Goal: Task Accomplishment & Management: Manage account settings

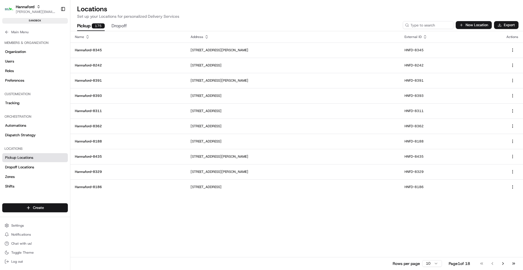
scroll to position [84, 0]
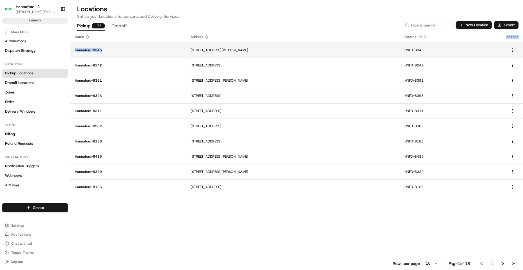
drag, startPoint x: 250, startPoint y: 157, endPoint x: 161, endPoint y: 51, distance: 138.5
click at [160, 48] on div "Name Address External ID Actions [GEOGRAPHIC_DATA]-8345 [STREET_ADDRESS][PERSON…" at bounding box center [296, 150] width 453 height 238
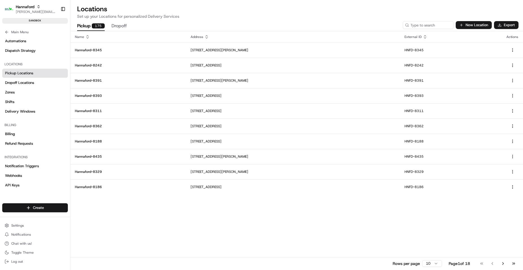
click at [284, 206] on div "Name Address External ID Actions [GEOGRAPHIC_DATA]-8345 [STREET_ADDRESS][PERSON…" at bounding box center [296, 150] width 453 height 238
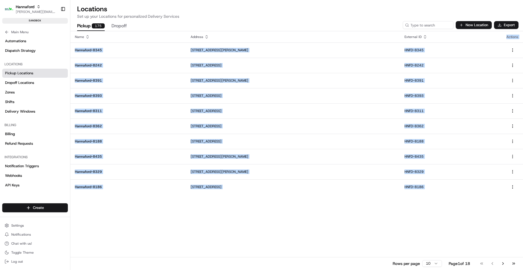
drag, startPoint x: 311, startPoint y: 222, endPoint x: 308, endPoint y: 235, distance: 13.5
click at [308, 235] on div "Name Address External ID Actions [GEOGRAPHIC_DATA]-8345 [STREET_ADDRESS][PERSON…" at bounding box center [296, 150] width 453 height 238
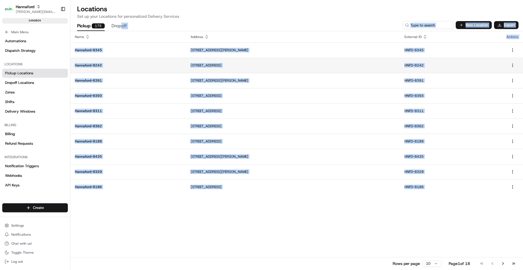
drag, startPoint x: 303, startPoint y: 242, endPoint x: 143, endPoint y: 58, distance: 244.5
click at [122, 25] on div "Pickup 175 Dropoff New Location Export Name Address External ID Actions [GEOGRA…" at bounding box center [296, 144] width 453 height 251
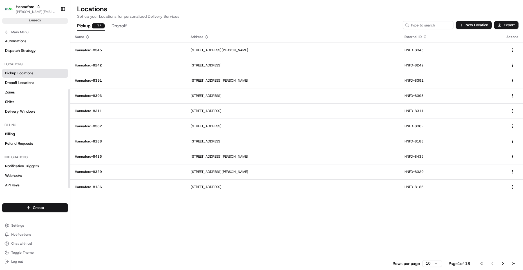
click at [242, 13] on h2 "Locations" at bounding box center [296, 9] width 439 height 9
click at [31, 75] on span "Pickup Locations" at bounding box center [19, 73] width 28 height 5
click at [423, 25] on input at bounding box center [420, 25] width 68 height 8
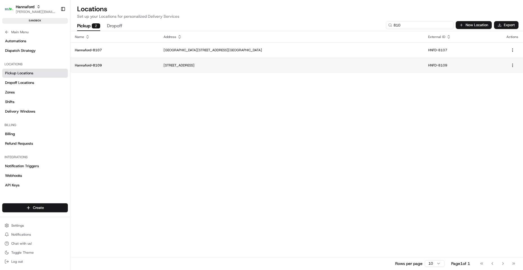
type input "810"
click at [90, 63] on td "Hannaford-8109" at bounding box center [114, 65] width 89 height 15
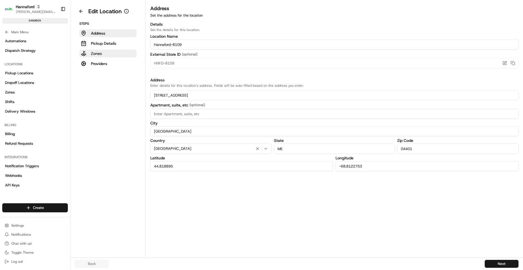
click at [99, 53] on p "Zones" at bounding box center [96, 54] width 11 height 6
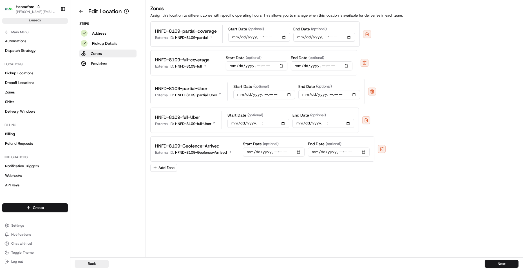
drag, startPoint x: 209, startPoint y: 197, endPoint x: 210, endPoint y: 192, distance: 4.9
click at [210, 192] on div "Zones Assign this location to different zones with specific operating hours. Th…" at bounding box center [334, 131] width 377 height 253
click at [220, 172] on div "Zones Assign this location to different zones with specific operating hours. Th…" at bounding box center [334, 131] width 377 height 253
click at [196, 204] on div "Zones Assign this location to different zones with specific operating hours. Th…" at bounding box center [334, 131] width 377 height 253
click at [117, 52] on button "Zones" at bounding box center [107, 54] width 57 height 8
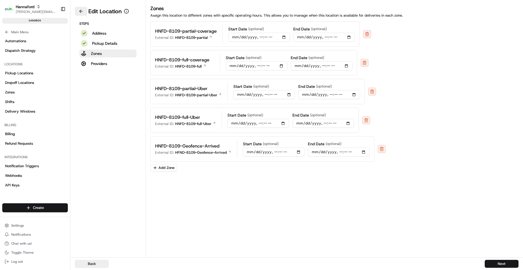
click at [84, 11] on button at bounding box center [81, 11] width 12 height 9
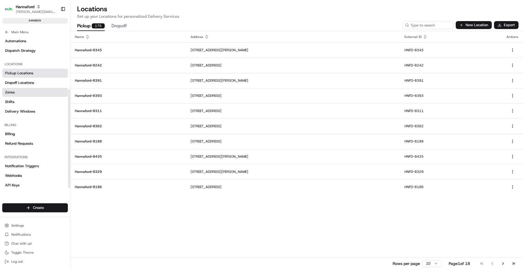
click at [18, 93] on link "Zones" at bounding box center [35, 92] width 66 height 9
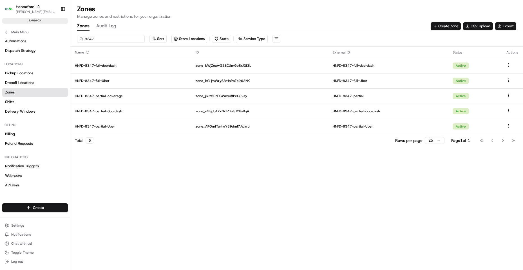
drag, startPoint x: 109, startPoint y: 39, endPoint x: -28, endPoint y: 51, distance: 138.0
click at [0, 51] on html "Hannaford [EMAIL_ADDRESS][DOMAIN_NAME] Toggle Sidebar sandbox Orders Deliveries…" at bounding box center [261, 135] width 523 height 270
drag, startPoint x: 97, startPoint y: 41, endPoint x: 101, endPoint y: 41, distance: 4.0
click at [97, 41] on input "8347" at bounding box center [111, 39] width 68 height 8
drag, startPoint x: 101, startPoint y: 41, endPoint x: 19, endPoint y: 28, distance: 82.9
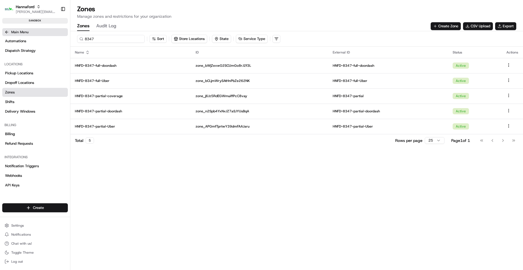
click at [21, 34] on div "Hannaford [EMAIL_ADDRESS][DOMAIN_NAME] Toggle Sidebar sandbox Orders Deliveries…" at bounding box center [261, 135] width 523 height 270
click at [103, 38] on input "8109" at bounding box center [111, 39] width 68 height 8
type input "8109"
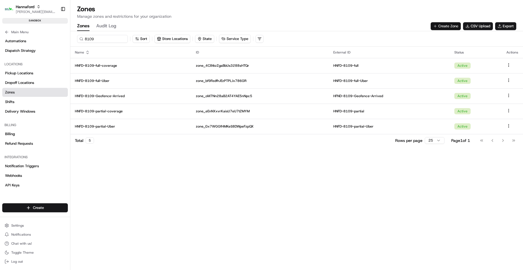
click at [448, 24] on button "Create Zone" at bounding box center [446, 26] width 30 height 8
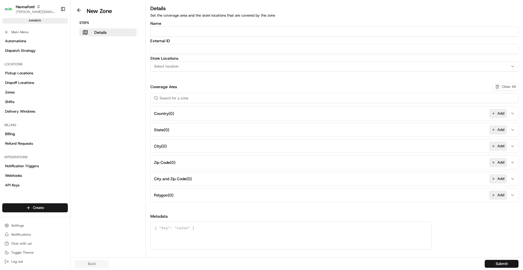
click at [180, 29] on input "Name" at bounding box center [334, 31] width 368 height 10
click at [165, 29] on input "Name" at bounding box center [334, 31] width 368 height 10
type input "HNFD-8109-Geofence-Waiting"
paste input "HNFD-8109-Geofence-Waiting"
type input "HNFD-8109-Geofence-Waiting"
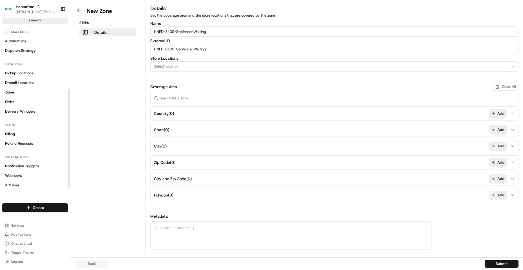
click at [242, 70] on button "Select location" at bounding box center [334, 66] width 368 height 10
type input "8109"
click at [190, 89] on span "Hannaford-8109 (HNFD-8109)" at bounding box center [194, 88] width 69 height 5
drag, startPoint x: 220, startPoint y: 193, endPoint x: 401, endPoint y: 204, distance: 180.5
click at [221, 193] on html "Hannaford [EMAIL_ADDRESS][DOMAIN_NAME] Toggle Sidebar sandbox Orders Deliveries…" at bounding box center [261, 135] width 523 height 270
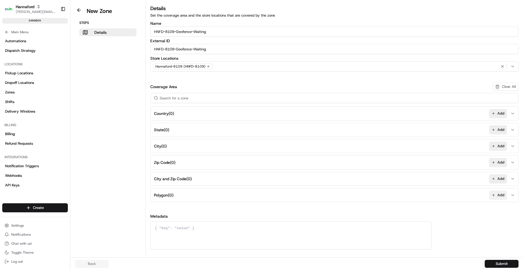
click at [496, 195] on button "Add" at bounding box center [498, 195] width 18 height 9
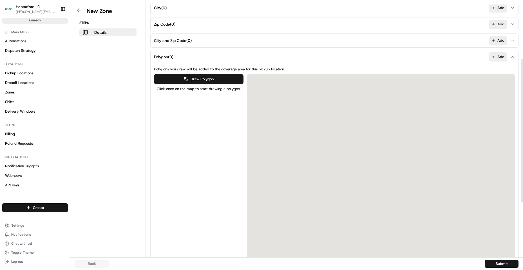
scroll to position [141, 0]
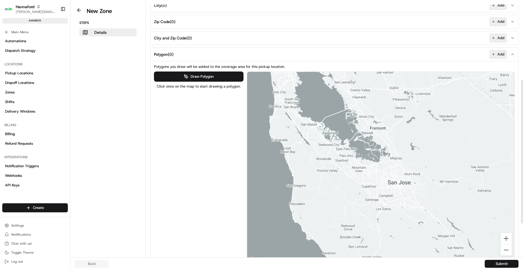
drag, startPoint x: 479, startPoint y: 137, endPoint x: 347, endPoint y: 173, distance: 137.0
click at [348, 174] on div at bounding box center [381, 167] width 268 height 191
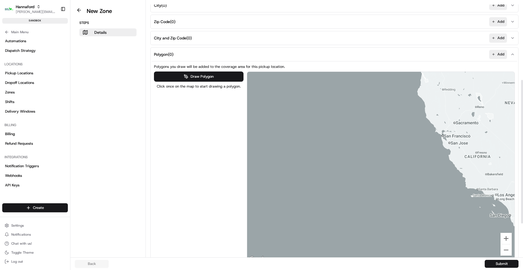
drag, startPoint x: 479, startPoint y: 130, endPoint x: 300, endPoint y: 162, distance: 181.6
click at [302, 162] on div at bounding box center [381, 167] width 268 height 191
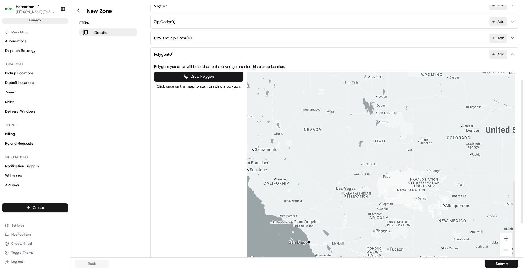
click at [303, 162] on div "Details Set the coverage area and the store locations that are covered by the z…" at bounding box center [334, 90] width 377 height 453
drag, startPoint x: 463, startPoint y: 130, endPoint x: 223, endPoint y: 157, distance: 241.5
click at [217, 159] on div "Draw Polygon Click once on the map to start drawing a polygon. ← Move left → Mo…" at bounding box center [334, 167] width 361 height 191
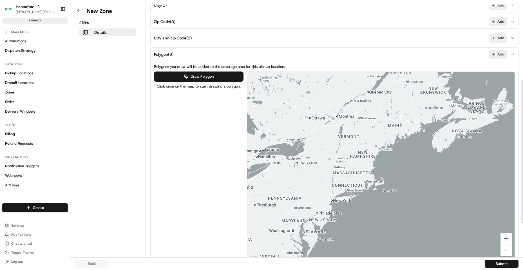
drag, startPoint x: 388, startPoint y: 131, endPoint x: 384, endPoint y: 131, distance: 3.5
click at [384, 131] on div at bounding box center [381, 167] width 268 height 191
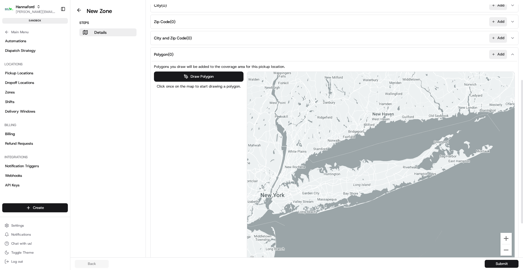
drag, startPoint x: 448, startPoint y: 151, endPoint x: 375, endPoint y: 146, distance: 72.8
click at [375, 146] on div at bounding box center [381, 167] width 268 height 191
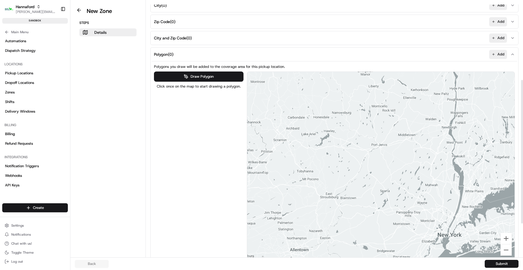
drag, startPoint x: 349, startPoint y: 123, endPoint x: 434, endPoint y: 174, distance: 98.9
click at [434, 174] on div at bounding box center [381, 167] width 268 height 191
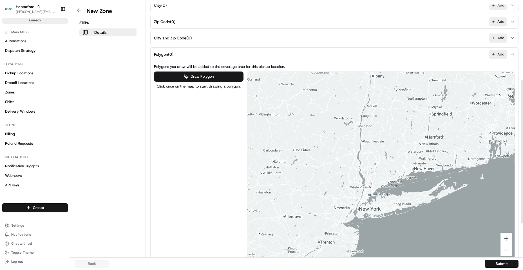
drag, startPoint x: 425, startPoint y: 159, endPoint x: 356, endPoint y: 166, distance: 70.2
click at [356, 166] on div at bounding box center [381, 167] width 268 height 191
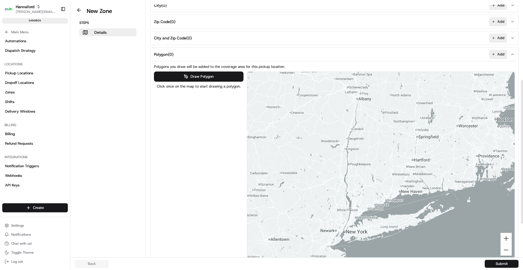
drag, startPoint x: 405, startPoint y: 116, endPoint x: 386, endPoint y: 138, distance: 29.0
click at [386, 138] on div at bounding box center [381, 167] width 268 height 191
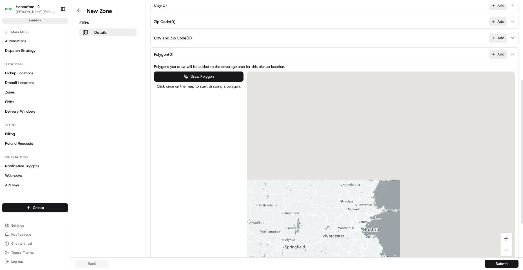
drag, startPoint x: 318, startPoint y: 216, endPoint x: 298, endPoint y: 257, distance: 45.6
click at [296, 263] on div "New Zone Steps Details Details Set the coverage area and the store locations th…" at bounding box center [296, 135] width 453 height 270
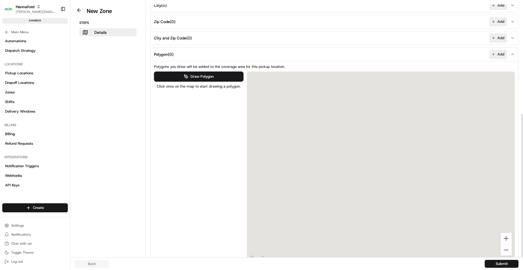
scroll to position [200, 0]
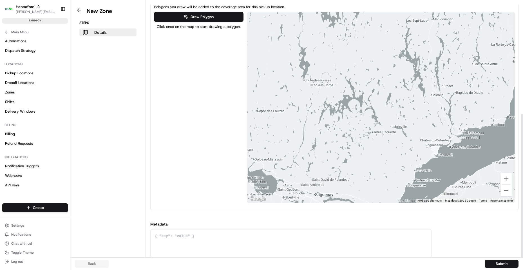
drag, startPoint x: 452, startPoint y: 77, endPoint x: 430, endPoint y: 105, distance: 35.4
click at [478, 144] on div at bounding box center [381, 107] width 268 height 191
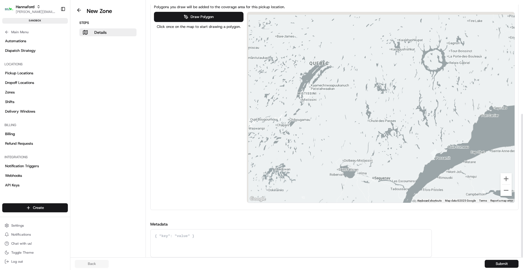
drag, startPoint x: 421, startPoint y: 72, endPoint x: 383, endPoint y: 148, distance: 85.4
click at [384, 146] on div at bounding box center [381, 107] width 268 height 191
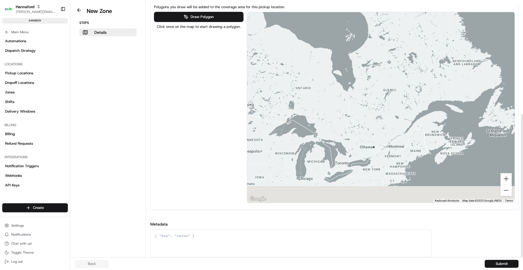
drag, startPoint x: 409, startPoint y: 74, endPoint x: 406, endPoint y: 35, distance: 39.0
click at [406, 35] on div at bounding box center [381, 107] width 268 height 191
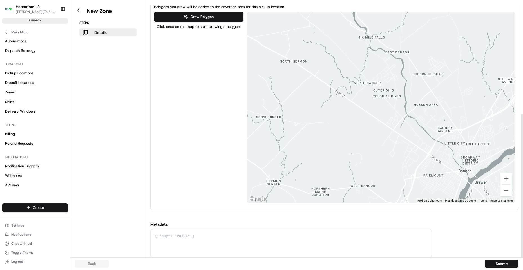
drag, startPoint x: 395, startPoint y: 92, endPoint x: 392, endPoint y: 101, distance: 10.2
click at [392, 101] on div at bounding box center [381, 107] width 268 height 191
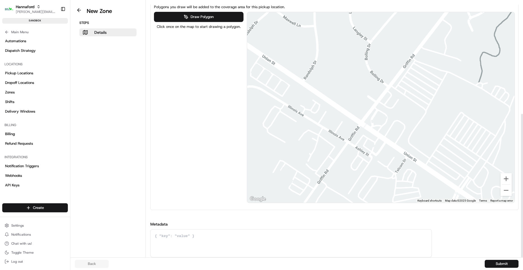
click at [432, 110] on div at bounding box center [381, 107] width 268 height 191
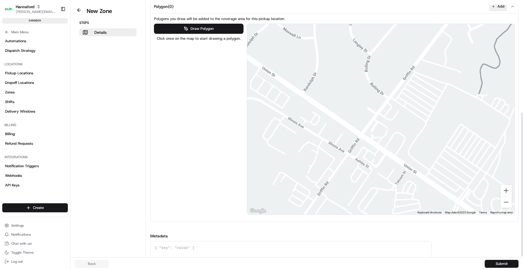
scroll to position [172, 0]
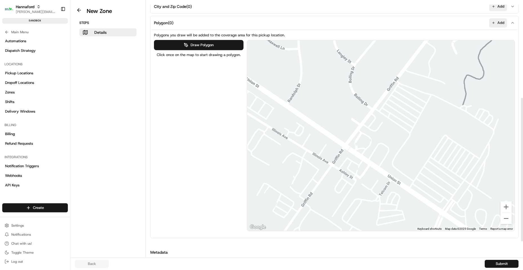
drag, startPoint x: 456, startPoint y: 171, endPoint x: 437, endPoint y: 166, distance: 20.2
click at [437, 166] on div at bounding box center [381, 135] width 268 height 191
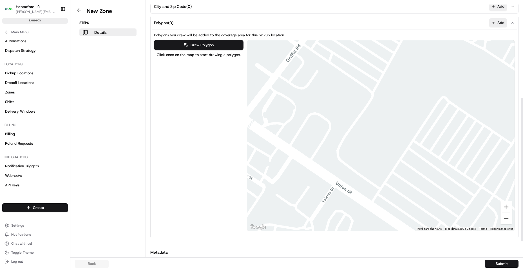
drag, startPoint x: 440, startPoint y: 156, endPoint x: 408, endPoint y: 139, distance: 35.9
click at [408, 139] on div at bounding box center [381, 135] width 268 height 191
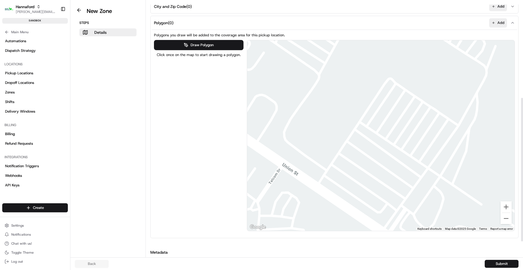
drag, startPoint x: 418, startPoint y: 161, endPoint x: 368, endPoint y: 144, distance: 53.4
click at [368, 144] on div at bounding box center [381, 135] width 268 height 191
drag, startPoint x: 197, startPoint y: 42, endPoint x: 231, endPoint y: 62, distance: 39.4
click at [197, 42] on button "Draw Polygon" at bounding box center [199, 45] width 90 height 10
click at [365, 127] on div at bounding box center [381, 135] width 268 height 191
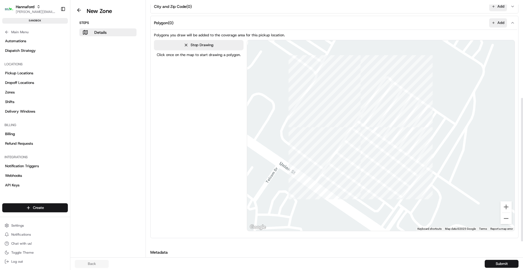
click at [360, 133] on div at bounding box center [381, 135] width 268 height 191
click at [378, 145] on div at bounding box center [381, 135] width 268 height 191
click at [383, 139] on div at bounding box center [381, 135] width 268 height 191
click at [365, 128] on div at bounding box center [381, 135] width 268 height 191
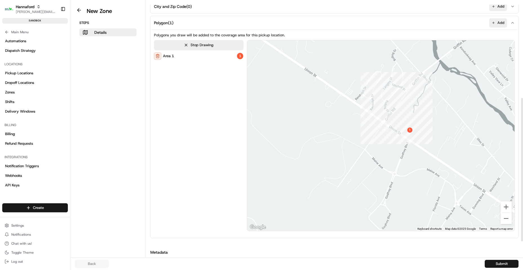
drag, startPoint x: 484, startPoint y: 77, endPoint x: 369, endPoint y: 130, distance: 125.7
click at [372, 129] on div at bounding box center [381, 136] width 268 height 191
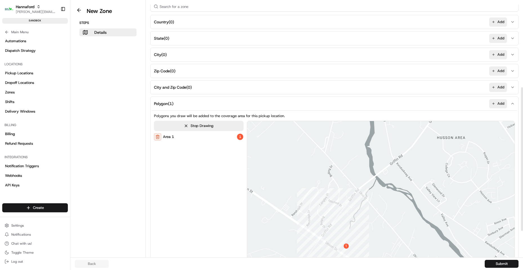
scroll to position [200, 0]
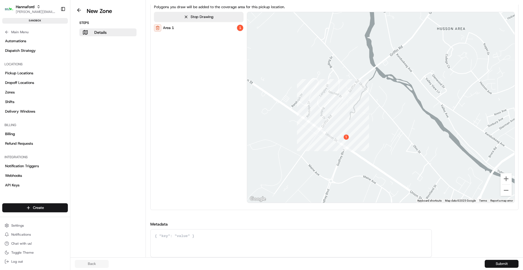
click at [500, 262] on button "Submit" at bounding box center [502, 264] width 34 height 8
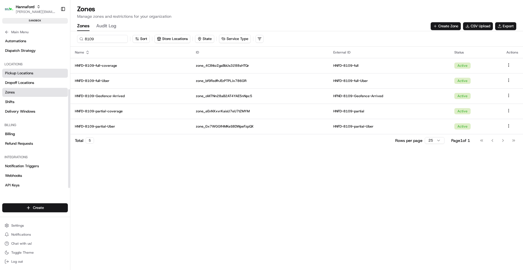
click at [27, 73] on span "Pickup Locations" at bounding box center [19, 73] width 28 height 5
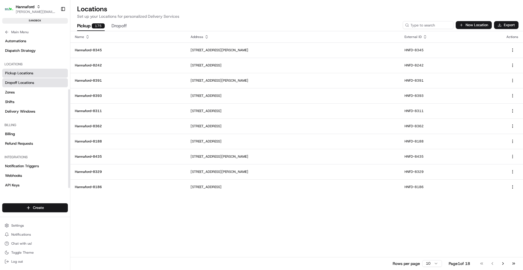
click at [37, 81] on link "Dropoff Locations" at bounding box center [35, 82] width 66 height 9
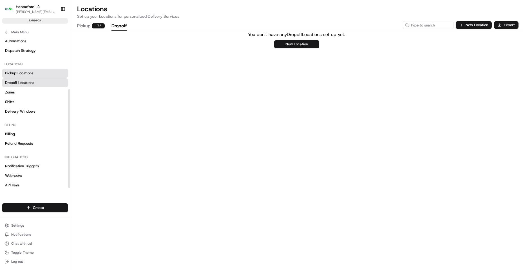
click at [36, 73] on link "Pickup Locations" at bounding box center [35, 73] width 66 height 9
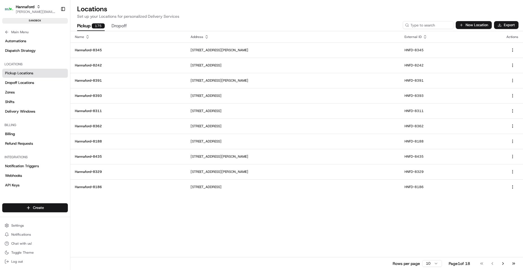
click at [423, 20] on div "Pickup 175 Dropoff New Location Export" at bounding box center [296, 25] width 453 height 12
click at [423, 21] on input at bounding box center [420, 25] width 68 height 8
click at [422, 27] on input at bounding box center [420, 25] width 68 height 8
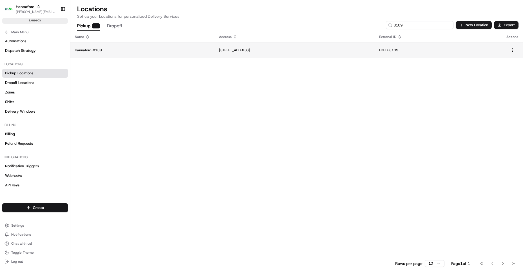
type input "8109"
click at [90, 51] on p "Hannaford-8109" at bounding box center [142, 50] width 135 height 5
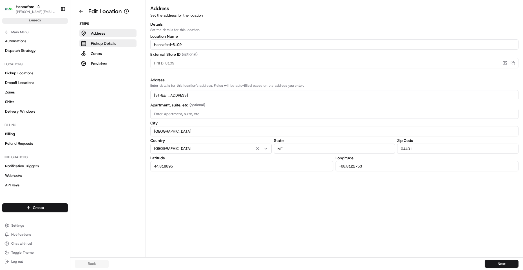
click at [101, 43] on p "Pickup Details" at bounding box center [103, 44] width 25 height 6
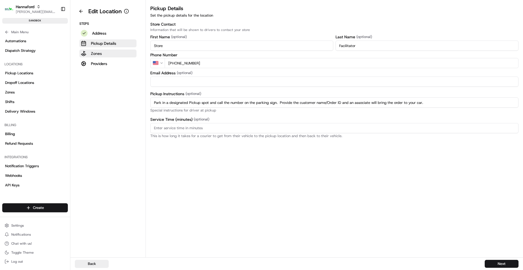
click at [101, 53] on p "Zones" at bounding box center [96, 54] width 11 height 6
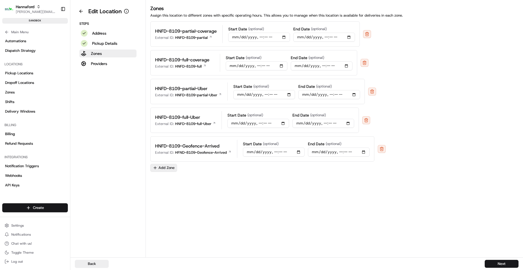
click at [166, 169] on button "Add Zone" at bounding box center [163, 168] width 27 height 8
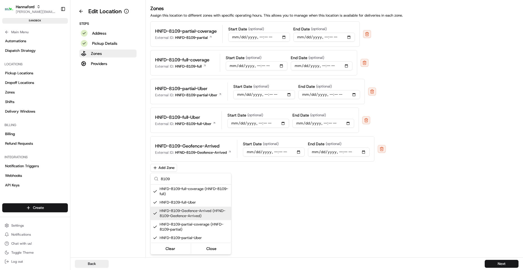
type input "8109"
click at [313, 197] on html "Hannaford [EMAIL_ADDRESS][DOMAIN_NAME] Toggle Sidebar sandbox Orders Deliveries…" at bounding box center [261, 135] width 523 height 270
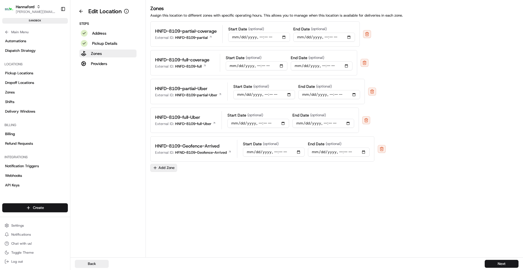
click at [173, 171] on button "Add Zone" at bounding box center [163, 168] width 27 height 8
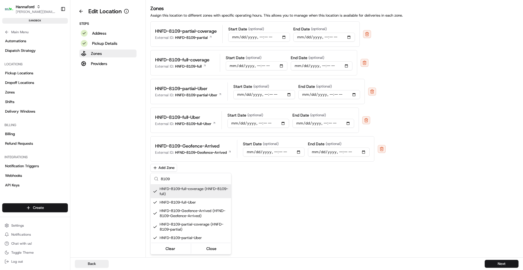
click at [180, 176] on input "8109" at bounding box center [194, 178] width 67 height 11
click at [325, 178] on html "Hannaford [EMAIL_ADDRESS][DOMAIN_NAME] Toggle Sidebar sandbox Orders Deliveries…" at bounding box center [261, 135] width 523 height 270
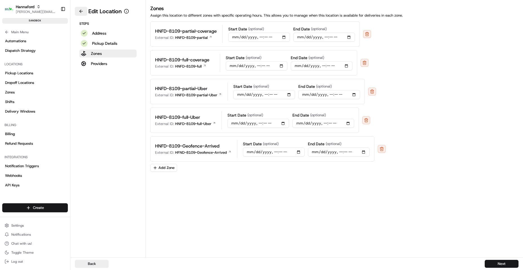
click at [79, 12] on button at bounding box center [81, 11] width 12 height 9
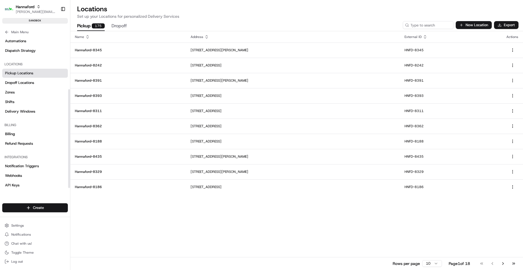
click at [29, 73] on span "Pickup Locations" at bounding box center [19, 73] width 28 height 5
drag, startPoint x: 428, startPoint y: 24, endPoint x: 431, endPoint y: 25, distance: 3.6
click at [429, 24] on input at bounding box center [420, 25] width 68 height 8
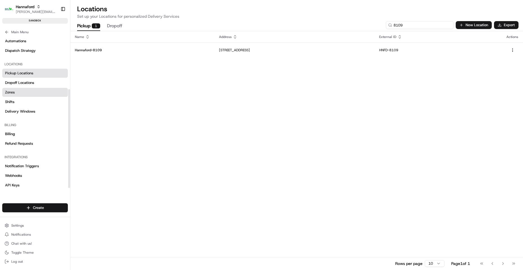
type input "8109"
click at [23, 94] on link "Zones" at bounding box center [35, 92] width 66 height 9
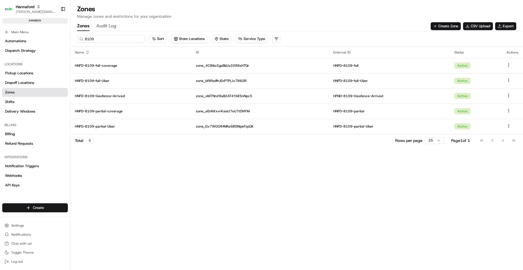
click at [102, 39] on input "8109" at bounding box center [111, 39] width 68 height 8
click at [109, 38] on input "8109" at bounding box center [111, 39] width 68 height 8
click at [125, 150] on div "8109 Sort Store Locations State Service Type Name ID External ID Status Actions…" at bounding box center [296, 150] width 453 height 239
drag, startPoint x: 101, startPoint y: 39, endPoint x: 0, endPoint y: 41, distance: 100.6
click at [3, 43] on div "Hannaford [EMAIL_ADDRESS][DOMAIN_NAME] Toggle Sidebar sandbox Orders Deliveries…" at bounding box center [261, 135] width 523 height 270
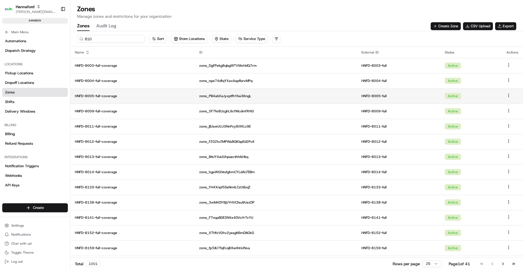
type input "8109"
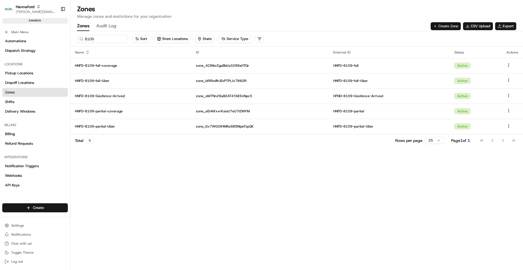
click at [449, 23] on button "Create Zone" at bounding box center [446, 26] width 30 height 8
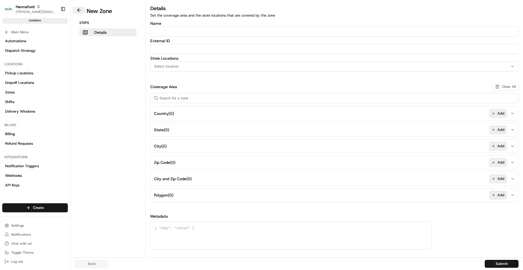
click at [79, 11] on button at bounding box center [79, 10] width 13 height 7
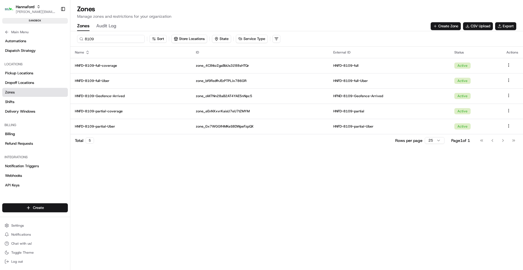
drag, startPoint x: 108, startPoint y: 39, endPoint x: 0, endPoint y: 46, distance: 107.8
click at [0, 48] on div "Hannaford [EMAIL_ADDRESS][DOMAIN_NAME] Toggle Sidebar sandbox Orders Deliveries…" at bounding box center [261, 135] width 523 height 270
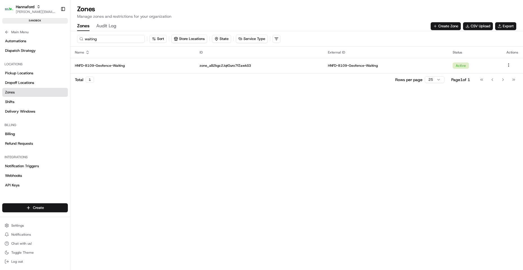
type input "waiting"
click at [454, 28] on button "Create Zone" at bounding box center [446, 26] width 30 height 8
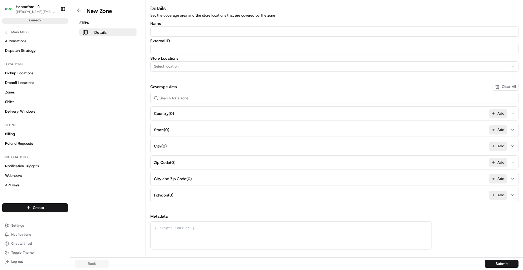
click at [191, 30] on input "Name" at bounding box center [334, 31] width 368 height 10
type input "HNFD-8367-Geofence-Waiting"
paste input "HNFD-8367-Geofence-Waiting"
type input "HNFD-8367-Geofence-Waiting"
drag, startPoint x: 498, startPoint y: 195, endPoint x: 362, endPoint y: 177, distance: 137.0
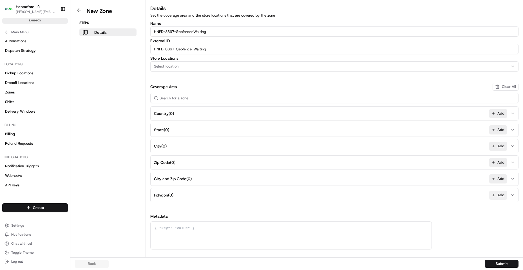
click at [498, 195] on button "Add" at bounding box center [498, 195] width 18 height 9
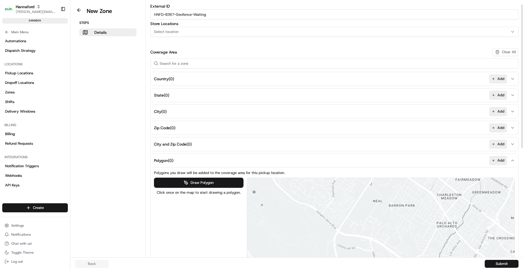
scroll to position [56, 0]
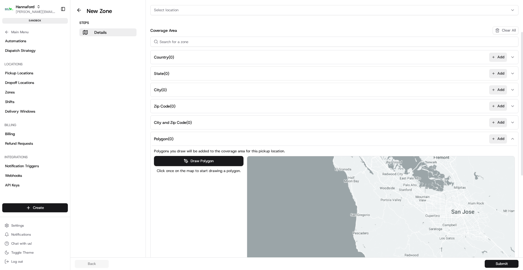
drag, startPoint x: 475, startPoint y: 183, endPoint x: 139, endPoint y: 240, distance: 341.0
click at [143, 238] on div "New Zone Steps Details Details Set the coverage area and the store locations th…" at bounding box center [296, 128] width 453 height 257
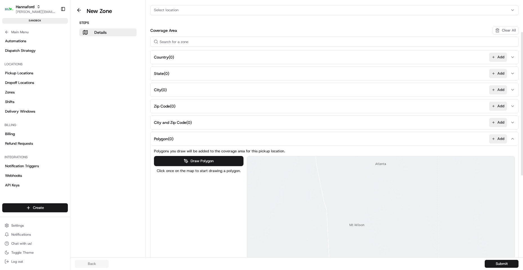
drag, startPoint x: 428, startPoint y: 209, endPoint x: 398, endPoint y: 189, distance: 36.0
click at [398, 189] on div at bounding box center [381, 251] width 268 height 191
drag, startPoint x: 387, startPoint y: 196, endPoint x: 298, endPoint y: 203, distance: 89.5
click at [309, 198] on div at bounding box center [381, 251] width 268 height 191
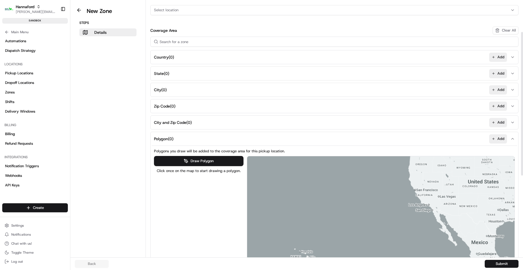
drag, startPoint x: 490, startPoint y: 182, endPoint x: 342, endPoint y: 196, distance: 148.5
click at [342, 196] on div at bounding box center [381, 251] width 268 height 191
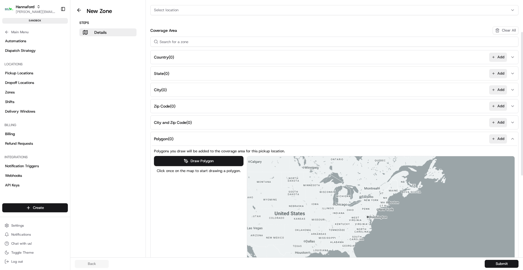
drag, startPoint x: 432, startPoint y: 178, endPoint x: 384, endPoint y: 195, distance: 50.8
click at [384, 195] on div at bounding box center [381, 251] width 268 height 191
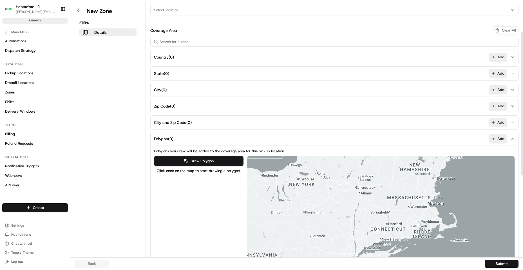
drag, startPoint x: 343, startPoint y: 197, endPoint x: 364, endPoint y: 186, distance: 24.6
click at [364, 186] on div at bounding box center [381, 251] width 268 height 191
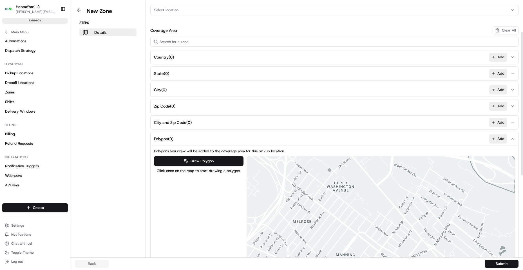
drag, startPoint x: 362, startPoint y: 201, endPoint x: 344, endPoint y: 189, distance: 21.7
click at [386, 227] on div at bounding box center [381, 251] width 268 height 191
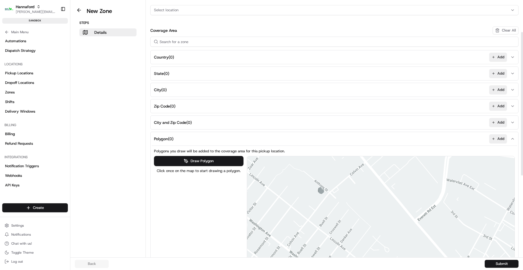
drag, startPoint x: 340, startPoint y: 171, endPoint x: 351, endPoint y: 197, distance: 27.9
click at [351, 197] on div at bounding box center [381, 251] width 268 height 191
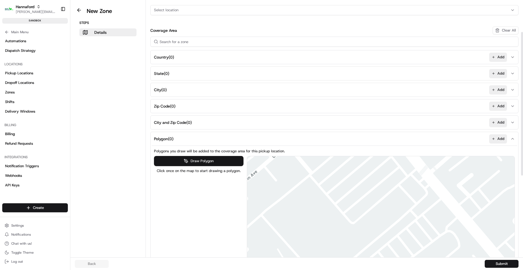
click at [214, 162] on button "Draw Polygon" at bounding box center [199, 161] width 90 height 10
click at [345, 199] on div at bounding box center [381, 251] width 268 height 191
click at [351, 205] on div at bounding box center [381, 251] width 268 height 191
click at [368, 191] on div at bounding box center [381, 251] width 268 height 191
drag, startPoint x: 361, startPoint y: 183, endPoint x: 354, endPoint y: 193, distance: 11.8
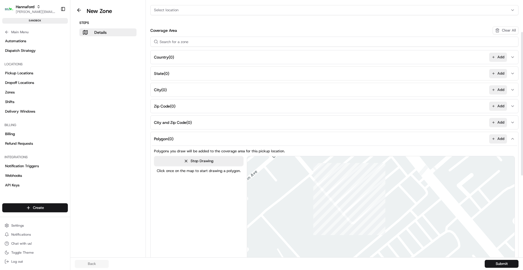
click at [361, 184] on div at bounding box center [381, 251] width 268 height 191
click at [345, 198] on div at bounding box center [381, 251] width 268 height 191
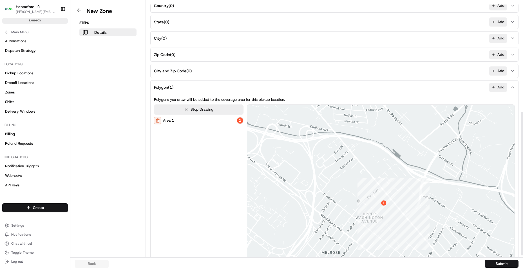
scroll to position [200, 0]
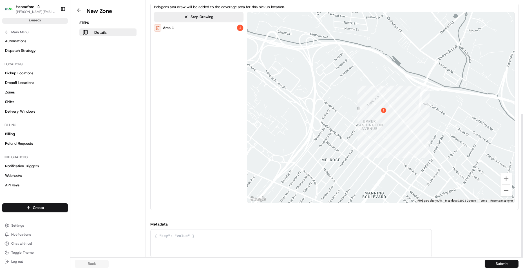
click at [491, 264] on button "Submit" at bounding box center [502, 264] width 34 height 8
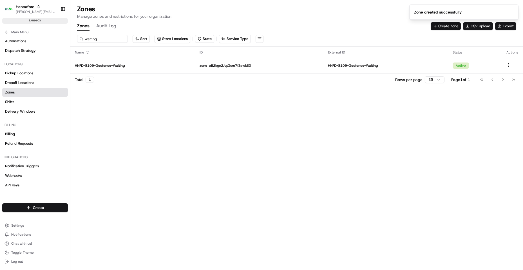
click at [445, 25] on button "Create Zone" at bounding box center [446, 26] width 30 height 8
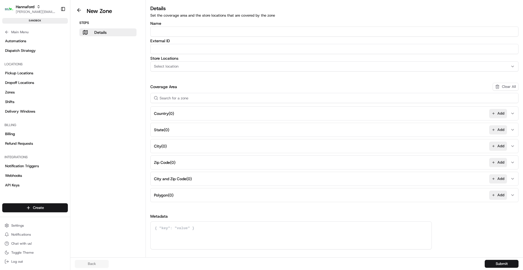
click at [209, 32] on input "Name" at bounding box center [334, 31] width 368 height 10
click at [278, 33] on input "HNFD-" at bounding box center [334, 31] width 368 height 10
type input "HNFD-8247-Geofence-Waiting"
paste input "HNFD-8247-Geofence-Waiting"
type input "HNFD-8247-Geofence-Waiting"
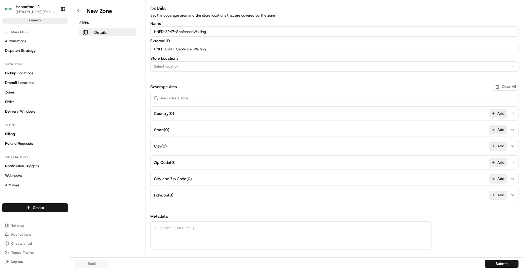
drag, startPoint x: 497, startPoint y: 194, endPoint x: 467, endPoint y: 179, distance: 33.6
click at [497, 194] on button "Add" at bounding box center [498, 195] width 18 height 9
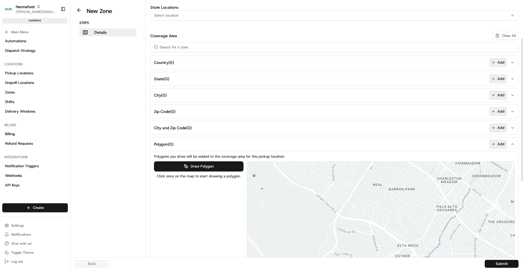
scroll to position [113, 0]
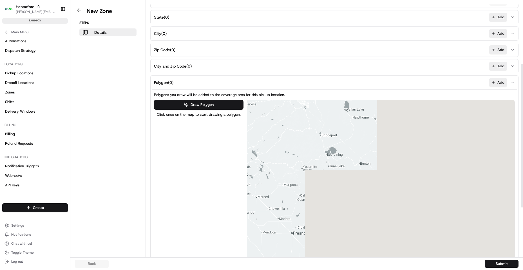
drag, startPoint x: 472, startPoint y: 137, endPoint x: 189, endPoint y: 178, distance: 286.0
click at [189, 178] on div "Draw Polygon Click once on the map to start drawing a polygon. ← Move left → Mo…" at bounding box center [334, 195] width 361 height 191
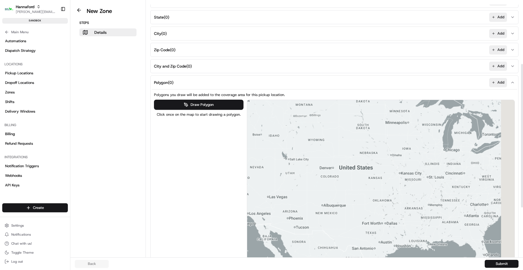
drag, startPoint x: 398, startPoint y: 157, endPoint x: 398, endPoint y: 152, distance: 5.1
click at [340, 163] on div at bounding box center [381, 195] width 268 height 191
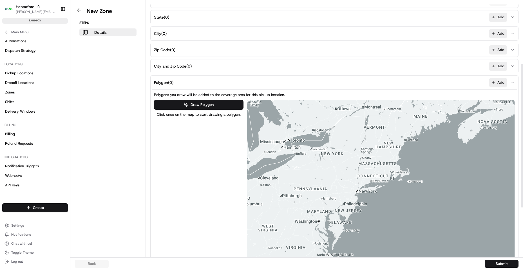
drag, startPoint x: 373, startPoint y: 163, endPoint x: 383, endPoint y: 177, distance: 17.2
click at [383, 178] on div at bounding box center [381, 195] width 268 height 191
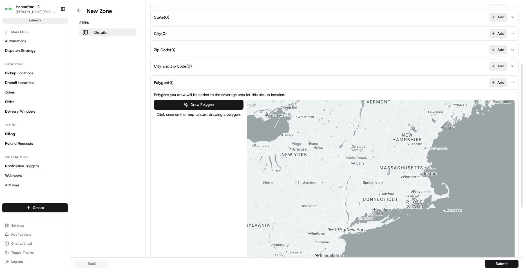
drag, startPoint x: 407, startPoint y: 128, endPoint x: 419, endPoint y: 128, distance: 12.1
click at [418, 127] on div at bounding box center [381, 195] width 268 height 191
drag, startPoint x: 392, startPoint y: 137, endPoint x: 371, endPoint y: 175, distance: 44.0
click at [371, 175] on div at bounding box center [381, 195] width 268 height 191
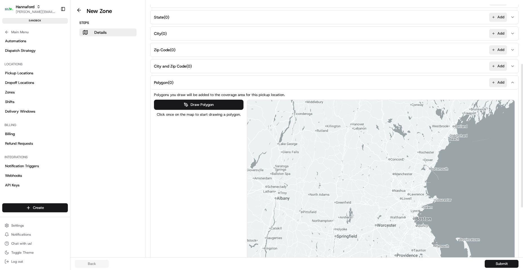
drag, startPoint x: 395, startPoint y: 140, endPoint x: 346, endPoint y: 182, distance: 64.7
click at [346, 182] on div at bounding box center [381, 195] width 268 height 191
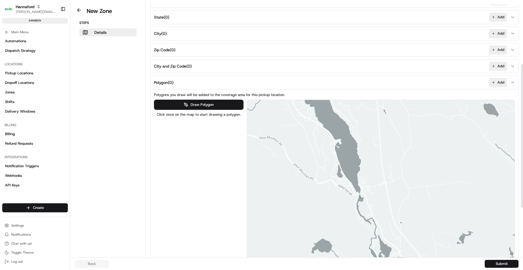
drag, startPoint x: 422, startPoint y: 212, endPoint x: 417, endPoint y: 206, distance: 7.9
click at [417, 206] on div at bounding box center [381, 195] width 268 height 191
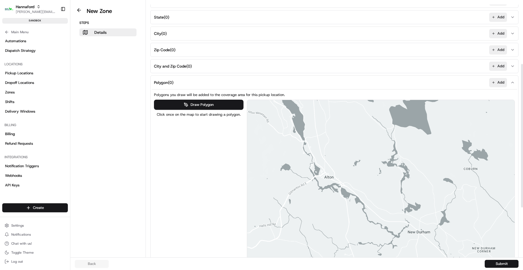
drag, startPoint x: 435, startPoint y: 238, endPoint x: 345, endPoint y: 195, distance: 99.9
click at [364, 174] on div at bounding box center [381, 195] width 268 height 191
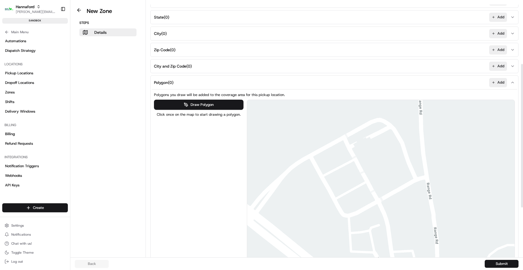
drag, startPoint x: 357, startPoint y: 173, endPoint x: 381, endPoint y: 177, distance: 23.8
click at [381, 177] on div at bounding box center [381, 195] width 268 height 191
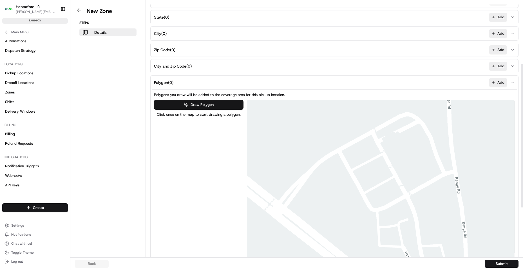
click at [215, 109] on button "Draw Polygon" at bounding box center [199, 105] width 90 height 10
click at [380, 162] on div at bounding box center [381, 195] width 268 height 191
click at [366, 169] on div at bounding box center [381, 195] width 268 height 191
drag, startPoint x: 372, startPoint y: 178, endPoint x: 381, endPoint y: 174, distance: 9.2
click at [373, 178] on div at bounding box center [381, 195] width 268 height 191
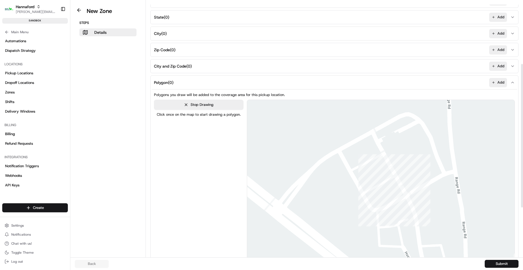
click at [371, 178] on div at bounding box center [381, 195] width 268 height 191
click at [384, 171] on div at bounding box center [381, 195] width 268 height 191
click at [380, 163] on div at bounding box center [381, 195] width 268 height 191
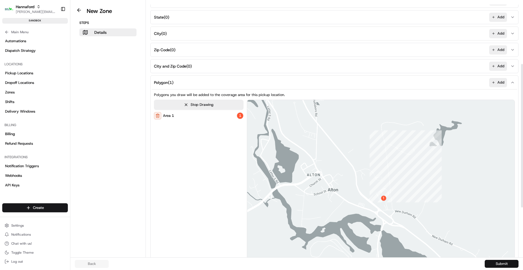
click at [494, 265] on button "Submit" at bounding box center [502, 264] width 34 height 8
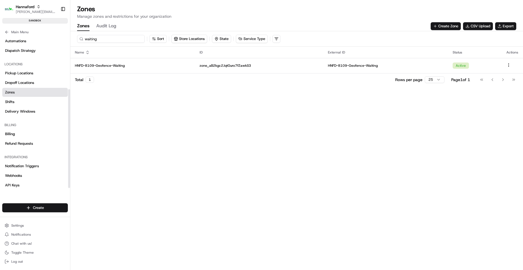
click at [116, 40] on input "waiting" at bounding box center [111, 39] width 68 height 8
drag, startPoint x: 113, startPoint y: 39, endPoint x: 12, endPoint y: 35, distance: 100.3
click at [0, 35] on div "Hannaford [EMAIL_ADDRESS][DOMAIN_NAME] Toggle Sidebar sandbox Orders Deliveries…" at bounding box center [261, 135] width 523 height 270
type input "w"
drag, startPoint x: 108, startPoint y: 35, endPoint x: 0, endPoint y: 26, distance: 108.7
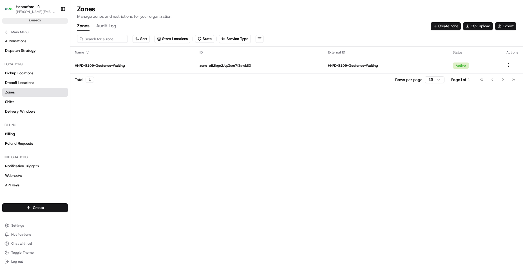
click at [0, 26] on div "Hannaford [EMAIL_ADDRESS][DOMAIN_NAME] Toggle Sidebar sandbox Orders Deliveries…" at bounding box center [261, 135] width 523 height 270
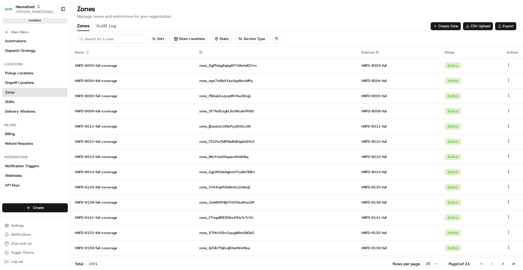
click at [109, 38] on input at bounding box center [111, 39] width 68 height 8
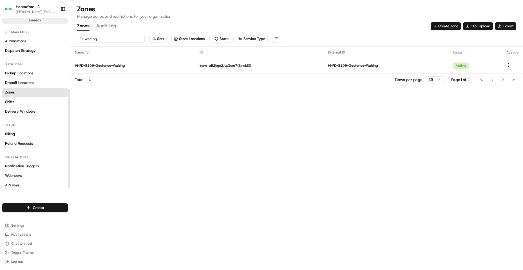
type input "waiting"
click at [103, 28] on button "Audit Log" at bounding box center [106, 26] width 20 height 10
click at [83, 26] on button "Zones" at bounding box center [83, 26] width 12 height 10
click at [107, 41] on input "waiting" at bounding box center [111, 39] width 68 height 8
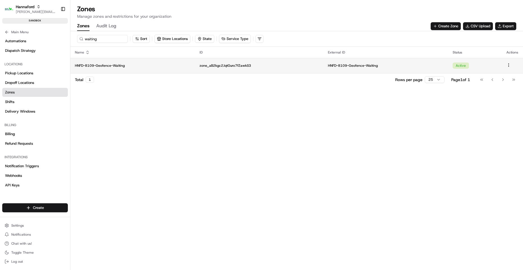
click at [106, 64] on p "HNFD-8109-Geofence-Waiting" at bounding box center [133, 65] width 116 height 5
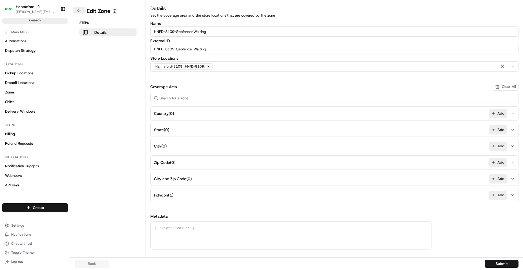
click at [80, 11] on button at bounding box center [79, 10] width 13 height 7
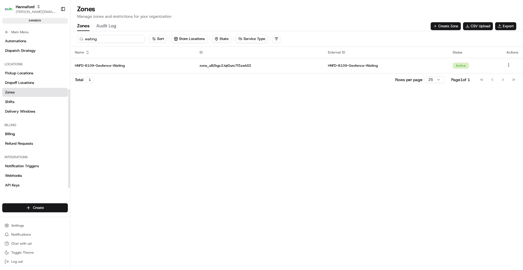
drag, startPoint x: 99, startPoint y: 39, endPoint x: 2, endPoint y: 34, distance: 97.3
click at [0, 38] on div "Hannaford [EMAIL_ADDRESS][DOMAIN_NAME] Toggle Sidebar sandbox Orders Deliveries…" at bounding box center [261, 135] width 523 height 270
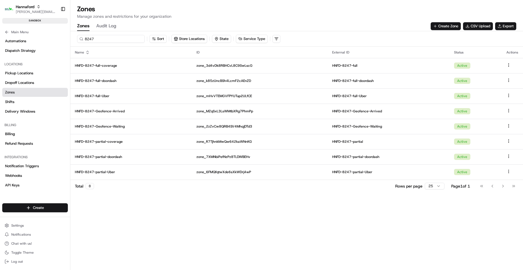
drag, startPoint x: 100, startPoint y: 37, endPoint x: 0, endPoint y: 46, distance: 100.6
click at [0, 43] on div "Hannaford [EMAIL_ADDRESS][DOMAIN_NAME] Toggle Sidebar sandbox Orders Deliveries…" at bounding box center [261, 135] width 523 height 270
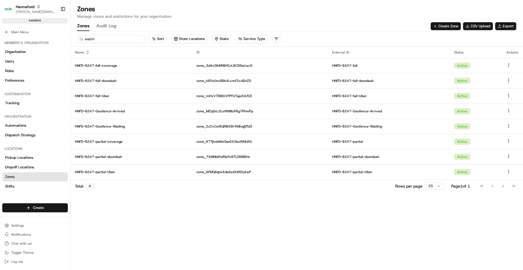
type input "waiting"
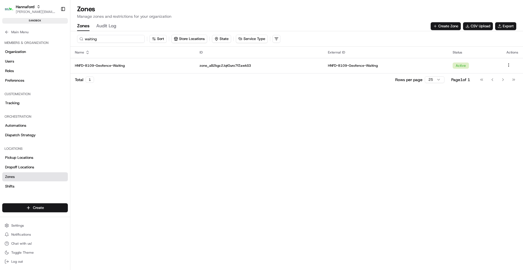
drag, startPoint x: 111, startPoint y: 40, endPoint x: 0, endPoint y: 41, distance: 111.2
click at [0, 44] on div "Hannaford [EMAIL_ADDRESS][DOMAIN_NAME] Toggle Sidebar sandbox Orders Deliveries…" at bounding box center [261, 135] width 523 height 270
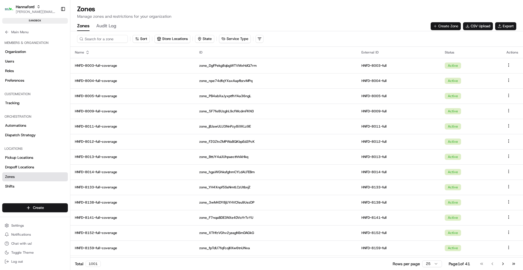
click at [443, 28] on button "Create Zone" at bounding box center [446, 26] width 30 height 8
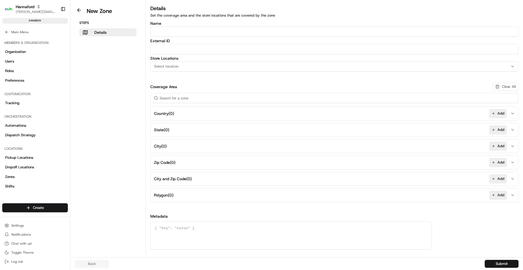
drag, startPoint x: 188, startPoint y: 32, endPoint x: 197, endPoint y: 36, distance: 10.2
click at [186, 34] on input "Name" at bounding box center [334, 31] width 368 height 10
type input "HNFD-8363-Geofence-Waiting"
click at [215, 30] on input "HNFD-8363-Geofence-Waiting" at bounding box center [334, 31] width 368 height 10
paste input "HNFD-8363-Geofence-Waiting"
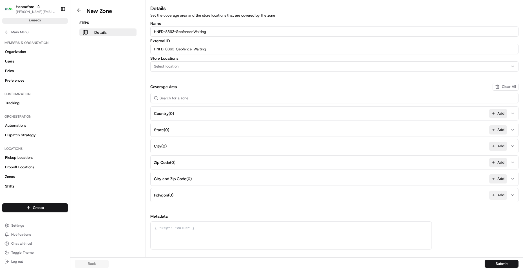
type input "HNFD-8363-Geofence-Waiting"
click at [499, 193] on button "Add" at bounding box center [498, 195] width 18 height 9
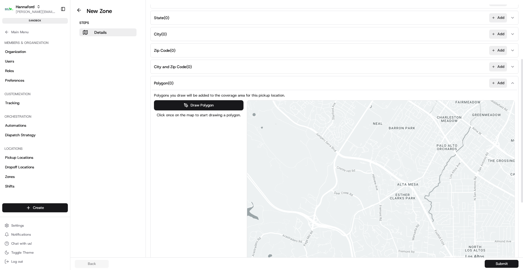
scroll to position [113, 0]
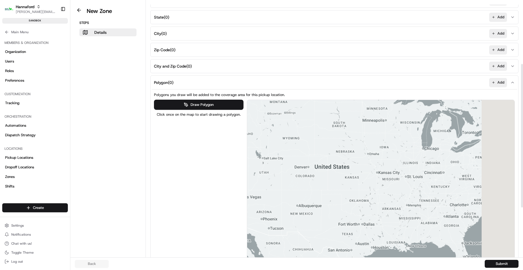
drag, startPoint x: 495, startPoint y: 146, endPoint x: 215, endPoint y: 197, distance: 285.0
click at [199, 195] on div "Draw Polygon Click once on the map to start drawing a polygon. ← Move left → Mo…" at bounding box center [334, 195] width 361 height 191
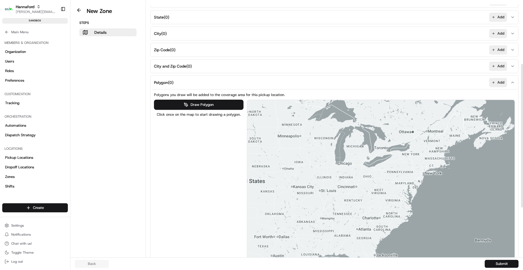
drag, startPoint x: 474, startPoint y: 155, endPoint x: 445, endPoint y: 159, distance: 29.5
click at [445, 159] on div at bounding box center [381, 195] width 268 height 191
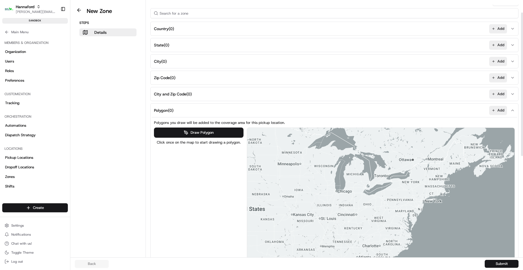
scroll to position [200, 0]
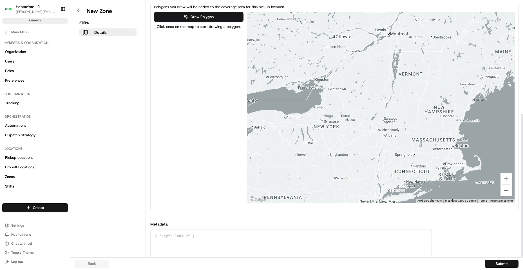
drag, startPoint x: 449, startPoint y: 46, endPoint x: 393, endPoint y: 103, distance: 79.2
click at [401, 91] on div at bounding box center [381, 107] width 268 height 191
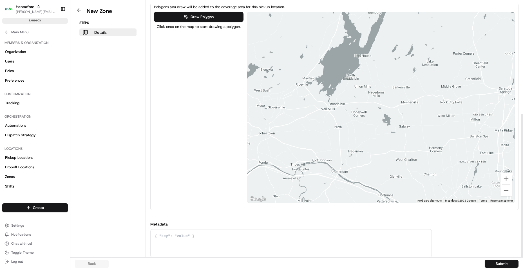
drag, startPoint x: 347, startPoint y: 202, endPoint x: 346, endPoint y: 173, distance: 29.0
click at [346, 173] on div at bounding box center [381, 107] width 268 height 191
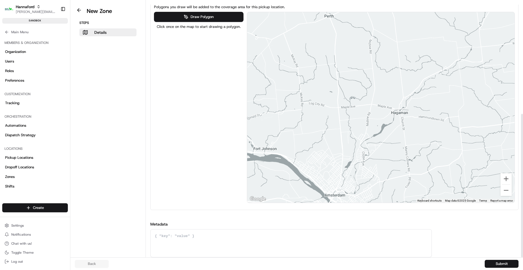
drag, startPoint x: 359, startPoint y: 142, endPoint x: 350, endPoint y: 125, distance: 19.2
click at [364, 122] on div at bounding box center [381, 107] width 268 height 191
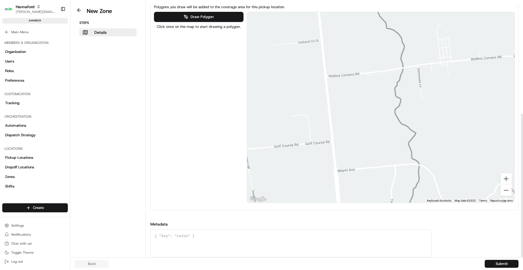
drag, startPoint x: 313, startPoint y: 75, endPoint x: 360, endPoint y: 96, distance: 51.2
click at [360, 96] on div at bounding box center [381, 107] width 268 height 191
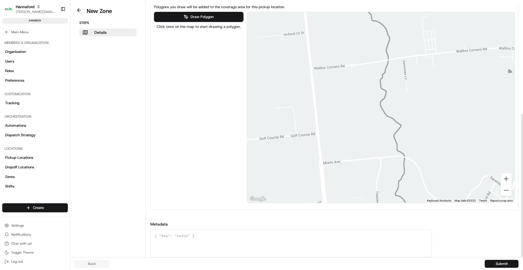
drag, startPoint x: 394, startPoint y: 97, endPoint x: 371, endPoint y: 119, distance: 31.9
click at [371, 119] on div at bounding box center [381, 107] width 268 height 191
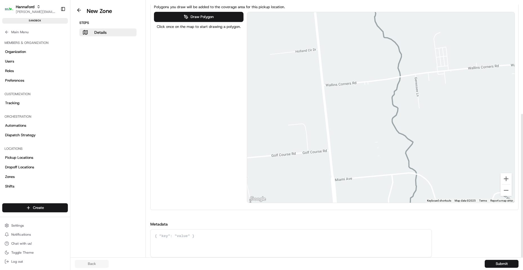
drag, startPoint x: 369, startPoint y: 134, endPoint x: 372, endPoint y: 129, distance: 5.5
click at [373, 126] on div at bounding box center [381, 107] width 268 height 191
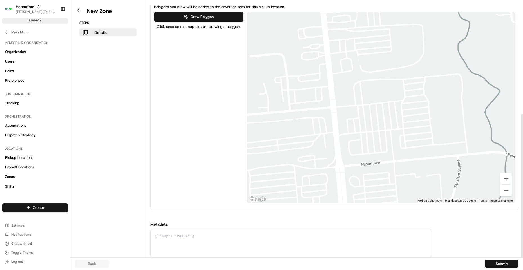
drag, startPoint x: 371, startPoint y: 143, endPoint x: 369, endPoint y: 108, distance: 35.0
click at [369, 108] on div at bounding box center [381, 107] width 268 height 191
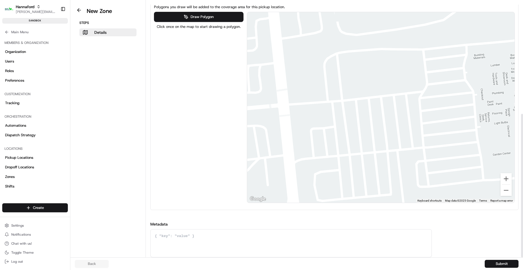
drag, startPoint x: 373, startPoint y: 106, endPoint x: 376, endPoint y: 113, distance: 7.2
click at [376, 113] on div at bounding box center [381, 107] width 268 height 191
drag, startPoint x: 231, startPoint y: 16, endPoint x: 240, endPoint y: 19, distance: 8.6
click at [232, 16] on button "Draw Polygon" at bounding box center [199, 17] width 90 height 10
click at [381, 113] on div at bounding box center [381, 107] width 268 height 191
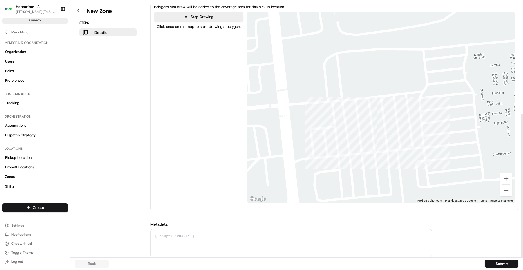
click at [373, 114] on div at bounding box center [381, 107] width 268 height 191
click at [374, 134] on div at bounding box center [381, 107] width 268 height 191
click at [384, 133] on div at bounding box center [381, 107] width 268 height 191
click at [381, 113] on div at bounding box center [381, 107] width 268 height 191
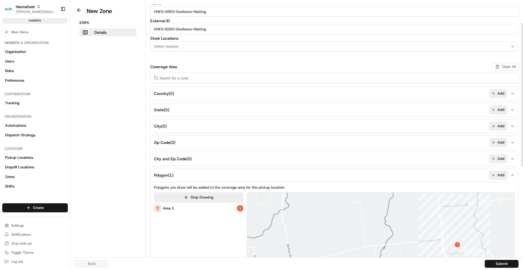
scroll to position [0, 0]
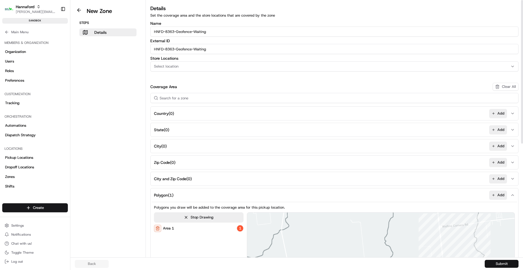
click at [498, 266] on button "Submit" at bounding box center [502, 264] width 34 height 8
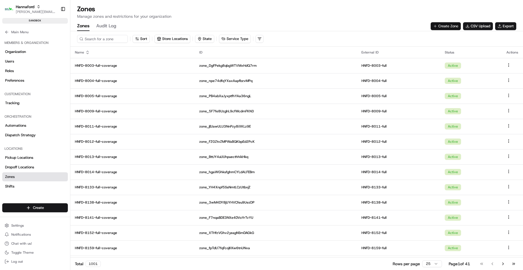
click at [436, 26] on button "Create Zone" at bounding box center [446, 26] width 30 height 8
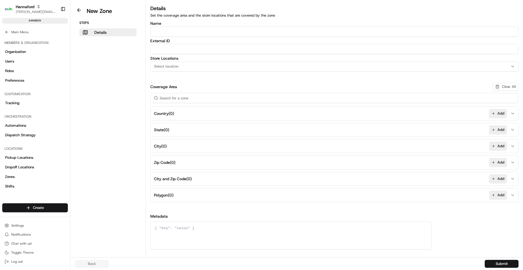
click at [168, 34] on input "Name" at bounding box center [334, 31] width 368 height 10
type input "HNFD-8347-Geofence-Waiting"
click at [208, 33] on input "HNFD-8347-Geofence-Waiting" at bounding box center [334, 31] width 368 height 10
paste input "HNFD-8347-Geofence-Waiting"
type input "HNFD-8347-Geofence-Waiting"
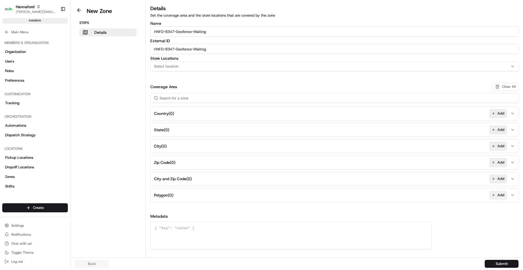
click at [499, 195] on button "Add" at bounding box center [498, 195] width 18 height 9
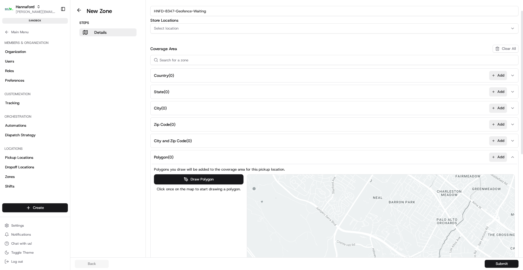
scroll to position [84, 0]
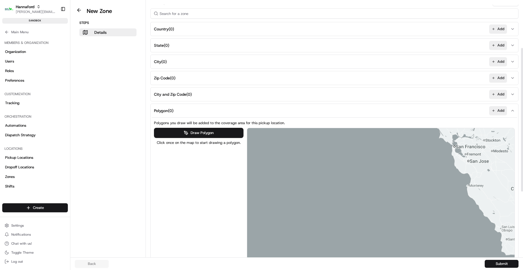
drag, startPoint x: 498, startPoint y: 151, endPoint x: 236, endPoint y: 176, distance: 262.5
click at [242, 175] on div "Draw Polygon Click once on the map to start drawing a polygon. ← Move left → Mo…" at bounding box center [334, 223] width 361 height 191
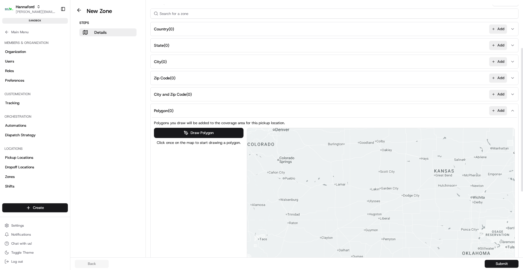
drag, startPoint x: 356, startPoint y: 168, endPoint x: 277, endPoint y: 168, distance: 78.6
click at [244, 173] on div "Draw Polygon Click once on the map to start drawing a polygon. ← Move left → Mo…" at bounding box center [334, 223] width 361 height 191
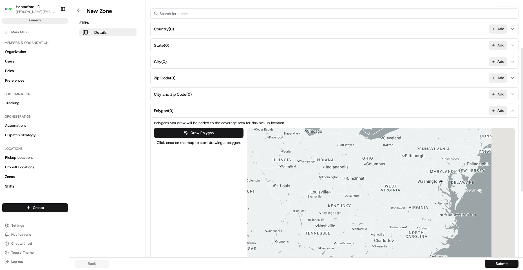
drag, startPoint x: 396, startPoint y: 156, endPoint x: 194, endPoint y: 179, distance: 202.8
click at [194, 179] on div "Draw Polygon Click once on the map to start drawing a polygon. ← Move left → Mo…" at bounding box center [334, 223] width 361 height 191
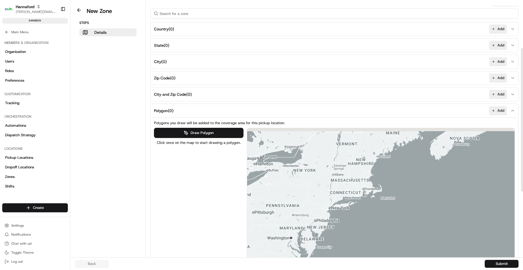
drag, startPoint x: 359, startPoint y: 200, endPoint x: 337, endPoint y: 243, distance: 48.6
click at [337, 243] on div at bounding box center [381, 223] width 268 height 191
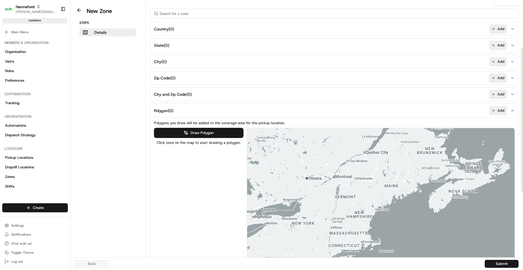
drag, startPoint x: 396, startPoint y: 193, endPoint x: 393, endPoint y: 219, distance: 26.2
click at [393, 219] on div at bounding box center [381, 223] width 268 height 191
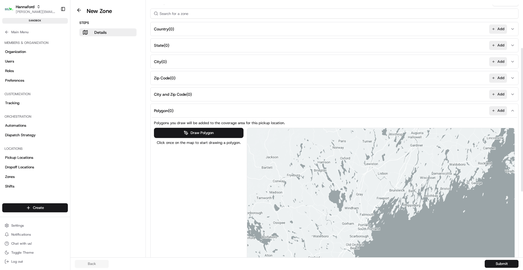
drag, startPoint x: 415, startPoint y: 201, endPoint x: 418, endPoint y: 183, distance: 18.1
click at [418, 183] on div at bounding box center [381, 223] width 268 height 191
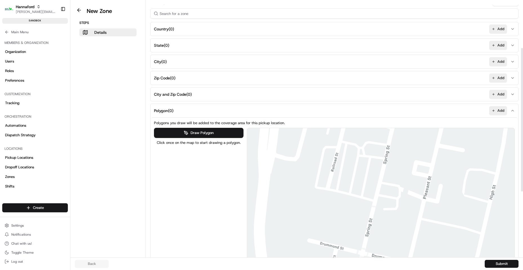
drag, startPoint x: 346, startPoint y: 193, endPoint x: 344, endPoint y: 195, distance: 3.0
click at [344, 195] on div at bounding box center [381, 223] width 268 height 191
click at [223, 131] on button "Draw Polygon" at bounding box center [199, 133] width 90 height 10
click at [326, 173] on div at bounding box center [381, 223] width 268 height 191
click at [321, 187] on div at bounding box center [381, 223] width 268 height 191
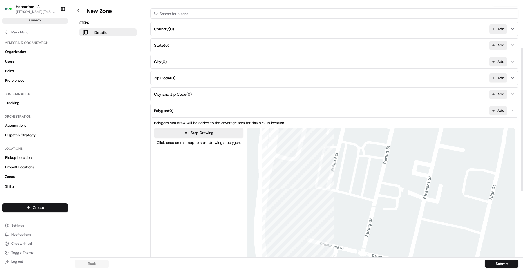
click at [327, 188] on div at bounding box center [381, 223] width 268 height 191
click at [331, 175] on div at bounding box center [381, 223] width 268 height 191
click at [325, 173] on div at bounding box center [381, 223] width 268 height 191
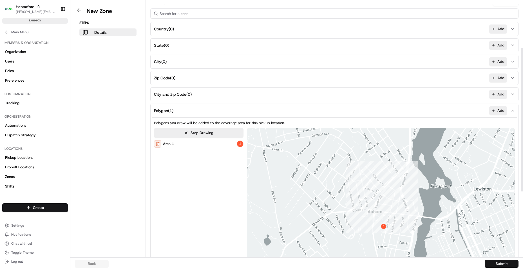
click at [502, 262] on button "Submit" at bounding box center [502, 264] width 34 height 8
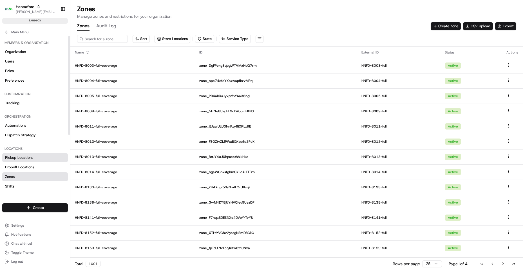
click at [28, 160] on span "Pickup Locations" at bounding box center [19, 157] width 28 height 5
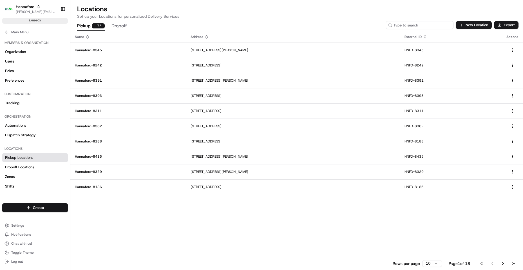
click at [429, 24] on input at bounding box center [420, 25] width 68 height 8
click at [424, 23] on input at bounding box center [420, 25] width 68 height 8
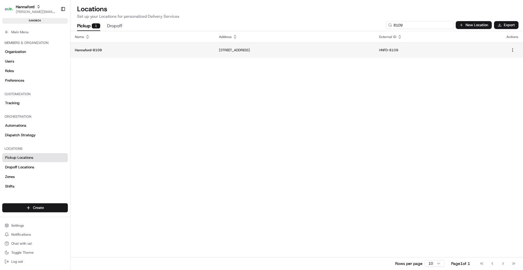
type input "8109"
click at [94, 49] on p "Hannaford-8109" at bounding box center [142, 50] width 135 height 5
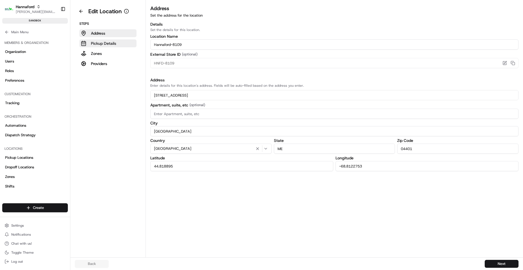
click at [105, 43] on p "Pickup Details" at bounding box center [103, 44] width 25 height 6
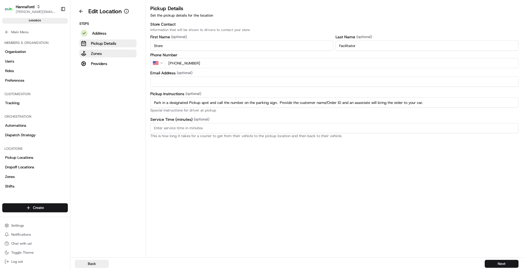
click at [98, 54] on p "Zones" at bounding box center [96, 54] width 11 height 6
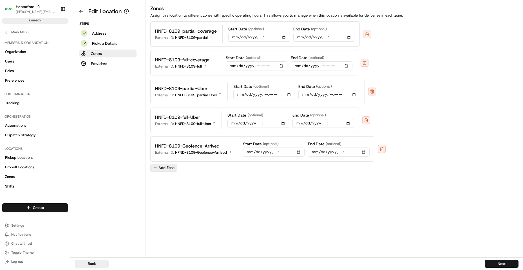
click at [166, 169] on button "Add Zone" at bounding box center [163, 168] width 27 height 8
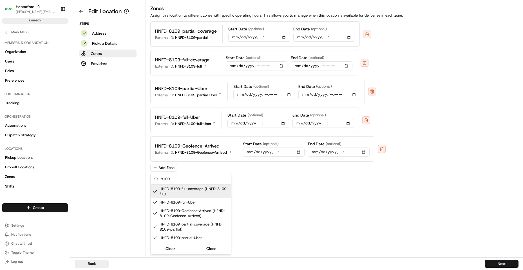
drag, startPoint x: 189, startPoint y: 178, endPoint x: 123, endPoint y: 185, distance: 66.5
click at [123, 184] on html "Hannaford [EMAIL_ADDRESS][DOMAIN_NAME] Toggle Sidebar sandbox Orders Deliveries…" at bounding box center [261, 135] width 523 height 270
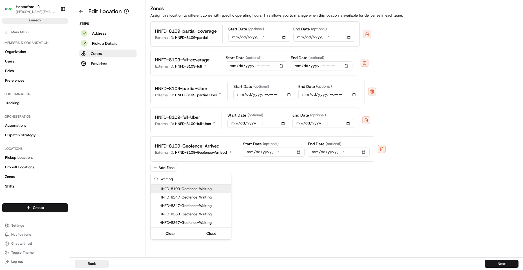
type input "waiting"
click at [212, 189] on span "HNFD-8109-Geofence-Waiting" at bounding box center [194, 188] width 69 height 5
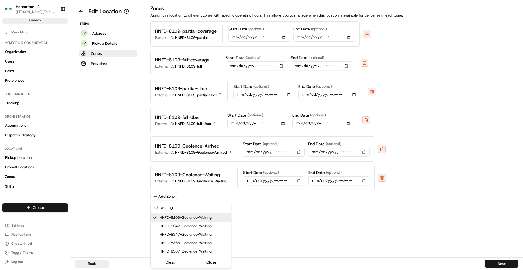
click at [462, 181] on html "Hannaford [EMAIL_ADDRESS][DOMAIN_NAME] Toggle Sidebar sandbox Orders Deliveries…" at bounding box center [261, 135] width 523 height 270
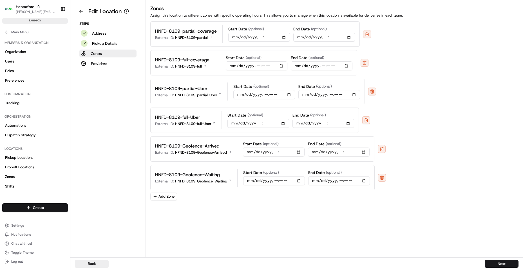
drag, startPoint x: 95, startPoint y: 64, endPoint x: 131, endPoint y: 85, distance: 41.4
click at [96, 64] on p "Providers" at bounding box center [99, 64] width 16 height 6
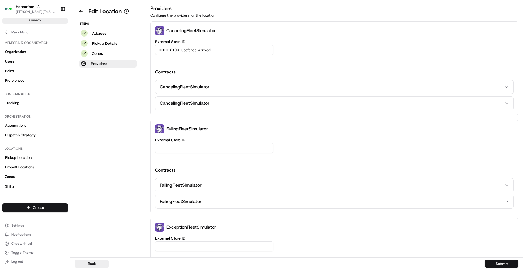
click at [496, 265] on button "Submit" at bounding box center [502, 264] width 34 height 8
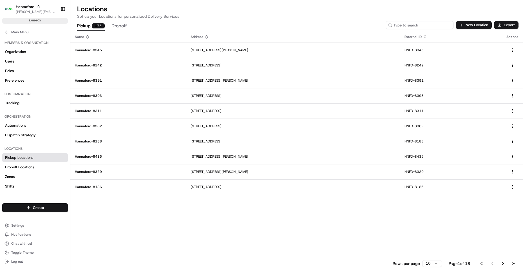
drag, startPoint x: 427, startPoint y: 25, endPoint x: 455, endPoint y: 29, distance: 28.5
click at [436, 25] on input at bounding box center [420, 25] width 68 height 8
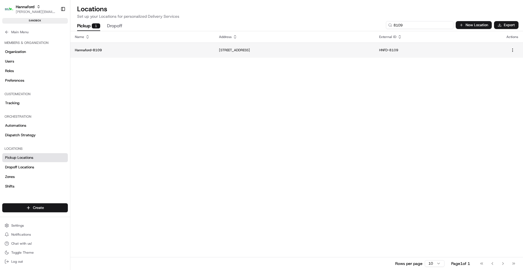
type input "8109"
click at [102, 53] on td "Hannaford-8109" at bounding box center [142, 50] width 144 height 15
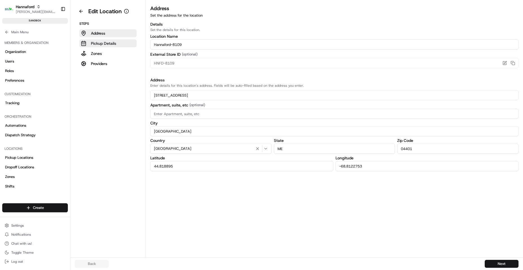
click at [102, 42] on p "Pickup Details" at bounding box center [103, 44] width 25 height 6
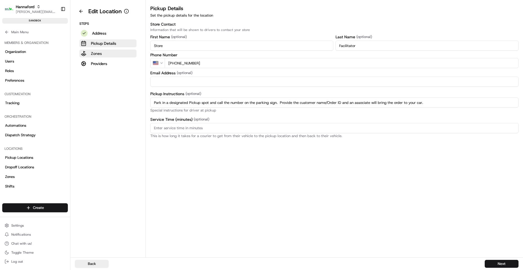
click at [95, 53] on p "Zones" at bounding box center [96, 54] width 11 height 6
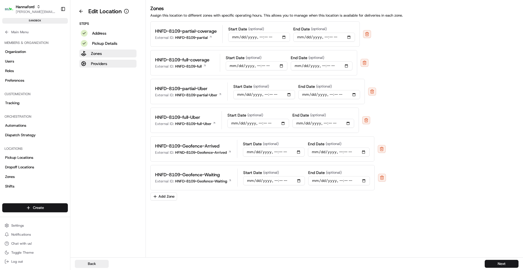
click at [101, 65] on p "Providers" at bounding box center [99, 64] width 16 height 6
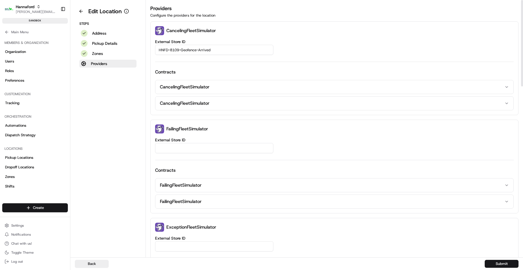
click at [218, 46] on input "HNFD-8109-Geofence-Arrived" at bounding box center [214, 50] width 118 height 10
drag, startPoint x: 217, startPoint y: 48, endPoint x: 200, endPoint y: 49, distance: 17.7
click at [200, 49] on input "HNFD-8109-Geofence-Arrived" at bounding box center [214, 50] width 118 height 10
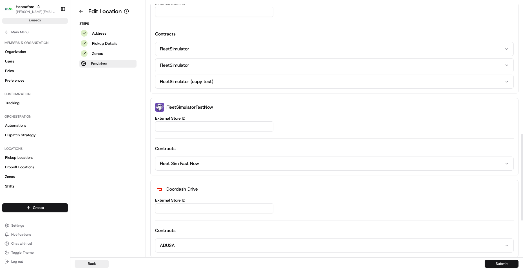
scroll to position [394, 0]
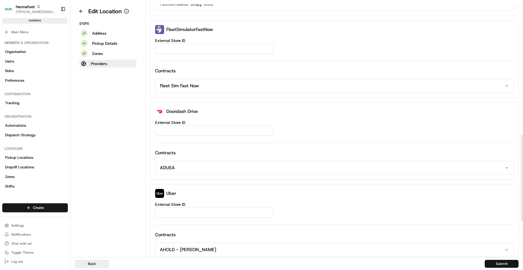
type input "HNFD-8109-Geofence-Waiting"
click at [502, 267] on div "Back Submit" at bounding box center [296, 263] width 453 height 13
click at [502, 266] on button "Submit" at bounding box center [502, 264] width 34 height 8
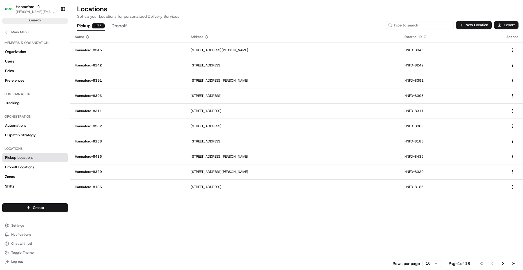
click at [436, 24] on input at bounding box center [420, 25] width 68 height 8
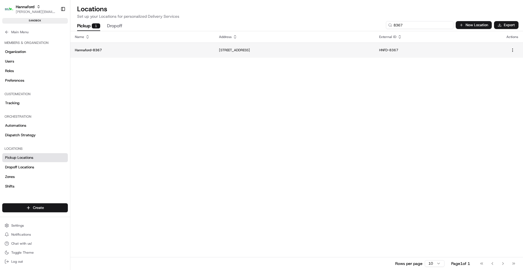
type input "8367"
click at [93, 51] on p "Hannaford-8367" at bounding box center [142, 50] width 135 height 5
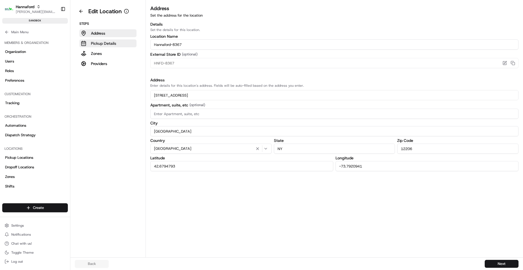
click at [106, 41] on p "Pickup Details" at bounding box center [103, 44] width 25 height 6
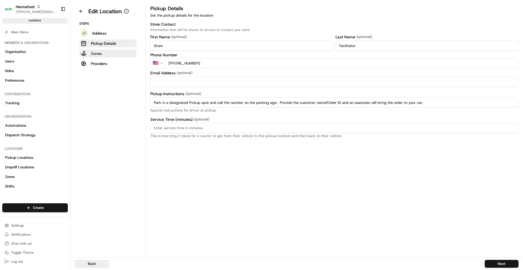
click at [99, 52] on p "Zones" at bounding box center [96, 54] width 11 height 6
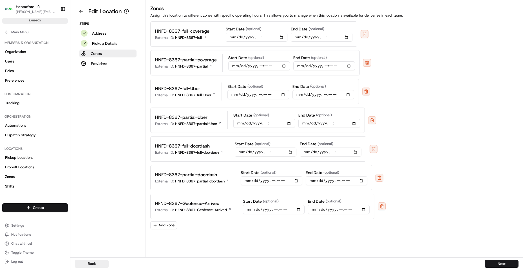
click at [164, 229] on div "Zones Assign this location to different zones with specific operating hours. Th…" at bounding box center [334, 131] width 377 height 253
click at [167, 226] on button "Add Zone" at bounding box center [163, 225] width 27 height 8
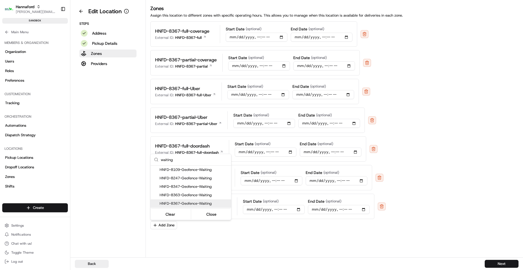
type input "waiting"
click at [207, 204] on span "HNFD-8367-Geofence-Waiting" at bounding box center [194, 203] width 69 height 5
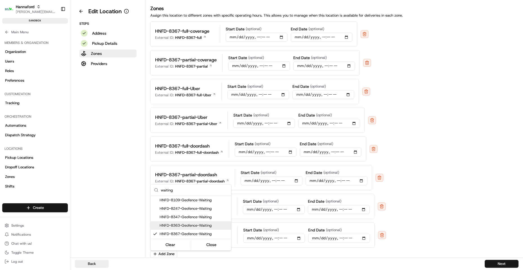
click at [457, 169] on html "Hannaford [EMAIL_ADDRESS][DOMAIN_NAME] Toggle Sidebar sandbox Orders Deliveries…" at bounding box center [261, 135] width 523 height 270
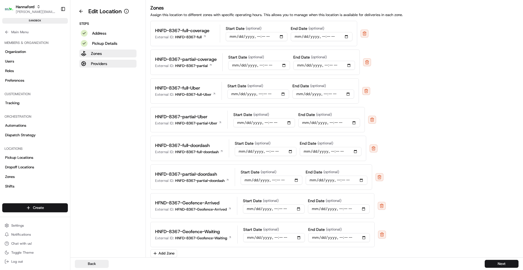
click at [104, 64] on p "Providers" at bounding box center [99, 64] width 16 height 6
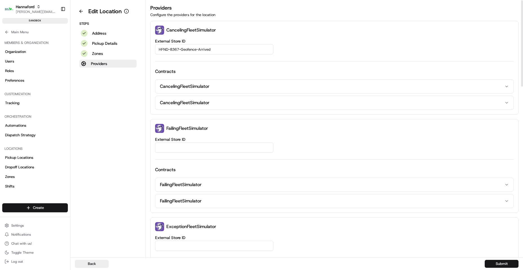
drag, startPoint x: 226, startPoint y: 48, endPoint x: 200, endPoint y: 50, distance: 25.4
click at [200, 50] on input "HFND-8367-Geofence-Arrived" at bounding box center [214, 49] width 118 height 10
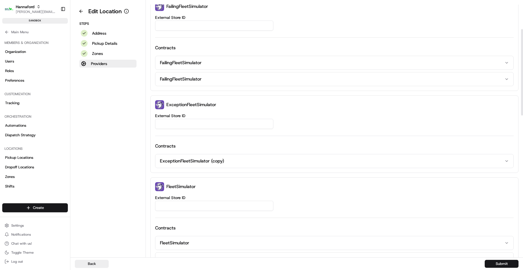
scroll to position [170, 0]
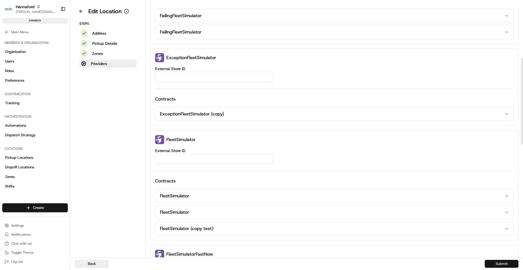
type input "HFND-8367-Geofence-Waiting"
click at [495, 266] on button "Submit" at bounding box center [502, 264] width 34 height 8
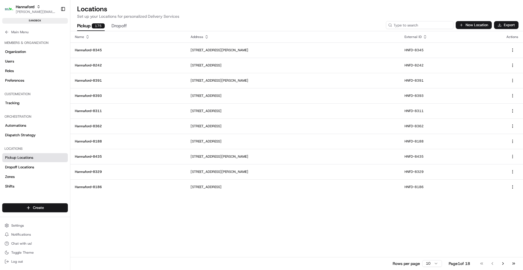
click at [431, 26] on input at bounding box center [420, 25] width 68 height 8
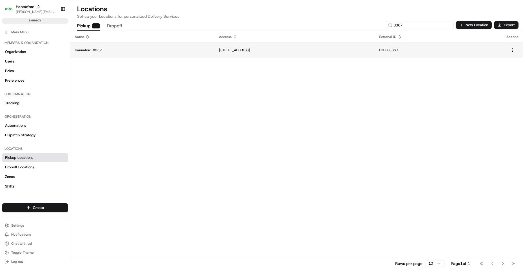
type input "8367"
click at [92, 51] on p "Hannaford-8367" at bounding box center [142, 50] width 135 height 5
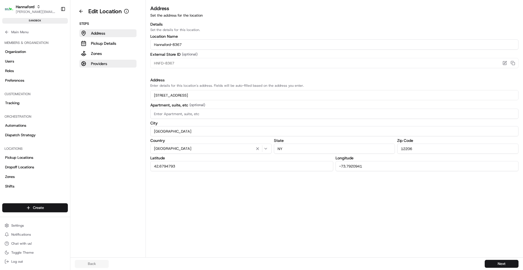
click at [109, 65] on button "Providers" at bounding box center [107, 64] width 57 height 8
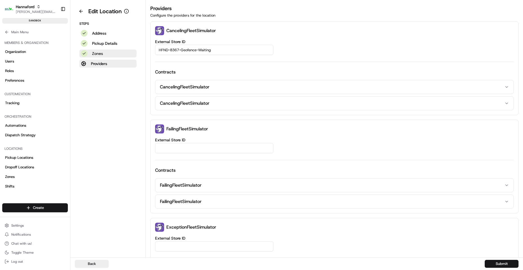
click at [101, 54] on p "Zones" at bounding box center [97, 54] width 11 height 6
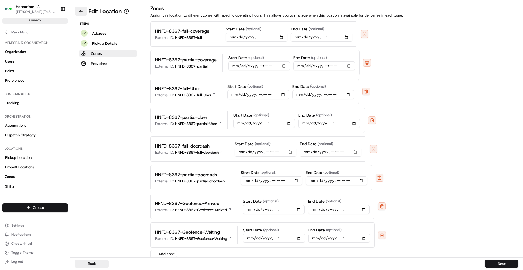
click at [83, 15] on button at bounding box center [81, 11] width 12 height 9
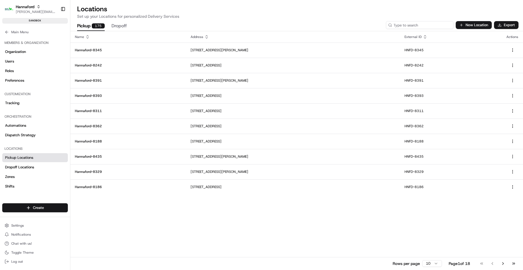
click at [426, 27] on input at bounding box center [420, 25] width 68 height 8
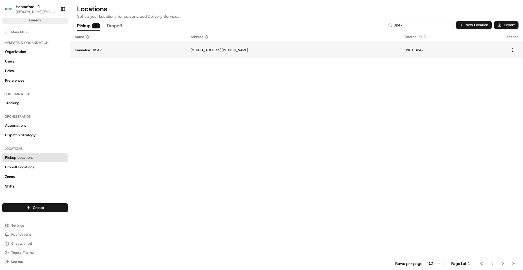
type input "8247"
click at [104, 45] on td "Hannaford-8247" at bounding box center [128, 50] width 116 height 15
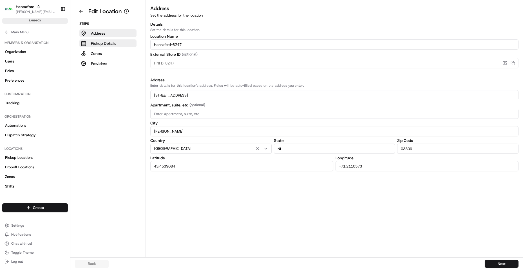
click at [107, 44] on p "Pickup Details" at bounding box center [103, 44] width 25 height 6
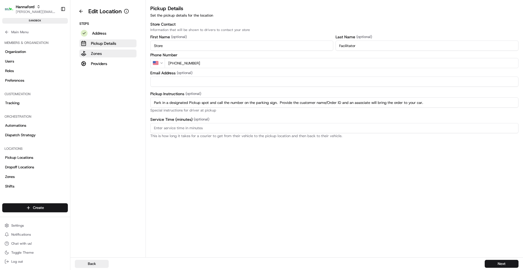
click at [99, 52] on p "Zones" at bounding box center [96, 54] width 11 height 6
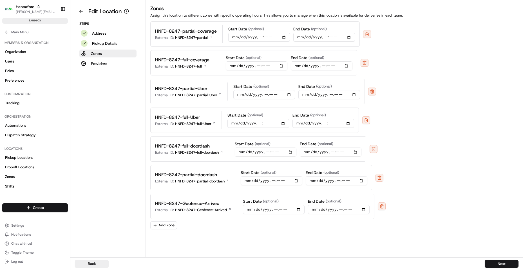
click at [169, 227] on button "Add Zone" at bounding box center [163, 225] width 27 height 8
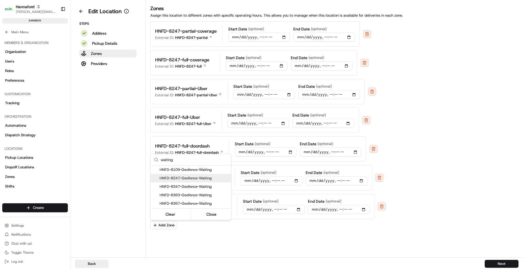
type input "waiting"
click at [205, 176] on span "HNFD-8247-Geofence-Waiting" at bounding box center [194, 178] width 69 height 5
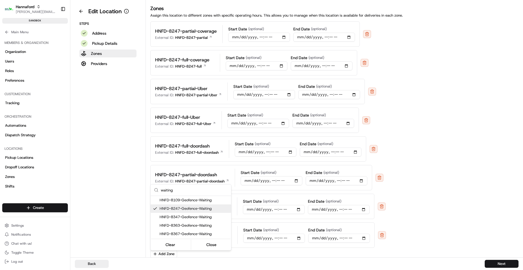
click at [206, 249] on div "Clear Close" at bounding box center [190, 245] width 79 height 10
click at [206, 247] on button "Close" at bounding box center [211, 245] width 39 height 8
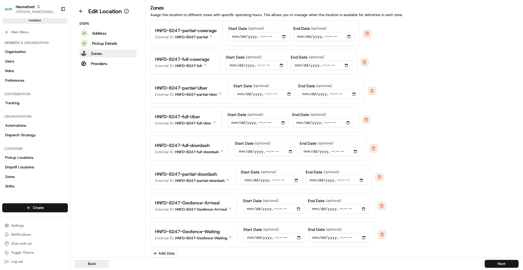
drag, startPoint x: 104, startPoint y: 62, endPoint x: 146, endPoint y: 64, distance: 42.3
click at [104, 62] on p "Providers" at bounding box center [99, 64] width 16 height 6
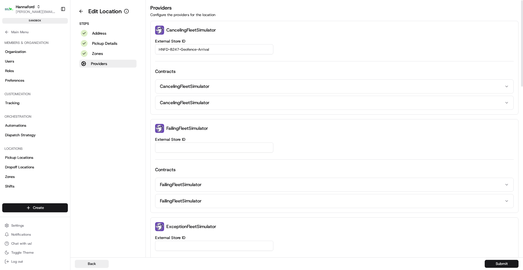
click at [234, 50] on input "HNFD-8247-Geofence-Arrival" at bounding box center [214, 49] width 118 height 10
type input "HNFD-8247-Geofence-Waiting"
drag, startPoint x: 235, startPoint y: 50, endPoint x: 0, endPoint y: 76, distance: 236.0
click at [0, 77] on div "Hannaford [EMAIL_ADDRESS][DOMAIN_NAME] Toggle Sidebar sandbox Orders Deliveries…" at bounding box center [261, 135] width 523 height 270
click at [500, 268] on div "Back Submit" at bounding box center [296, 263] width 453 height 13
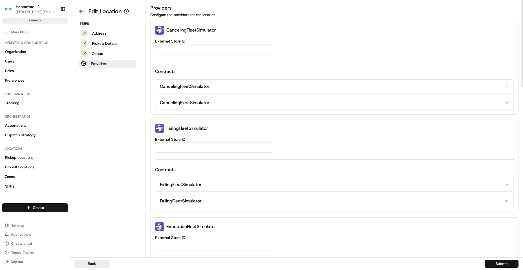
click at [498, 261] on button "Submit" at bounding box center [502, 264] width 34 height 8
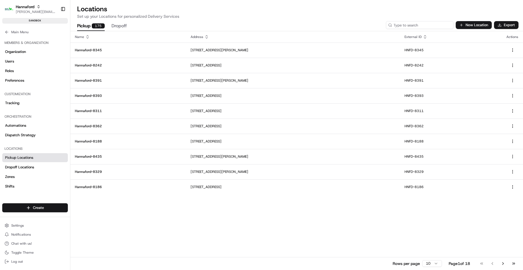
click at [418, 26] on input at bounding box center [420, 25] width 68 height 8
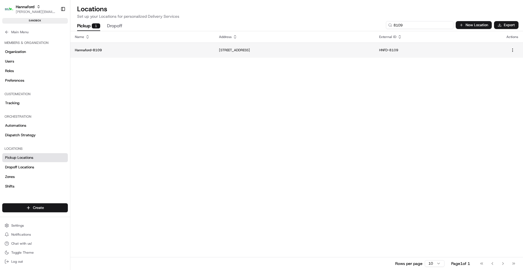
type input "8109"
click at [94, 50] on p "Hannaford-8109" at bounding box center [142, 50] width 135 height 5
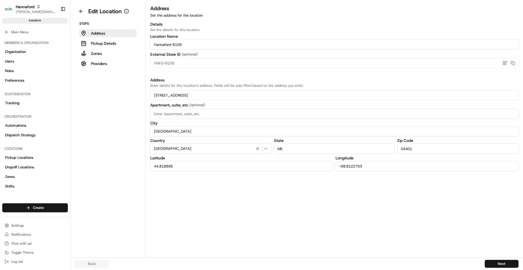
click at [103, 68] on aside "Edit Location Steps Address Pickup Details Zones Providers" at bounding box center [107, 128] width 75 height 257
click at [113, 64] on button "Providers" at bounding box center [107, 64] width 57 height 8
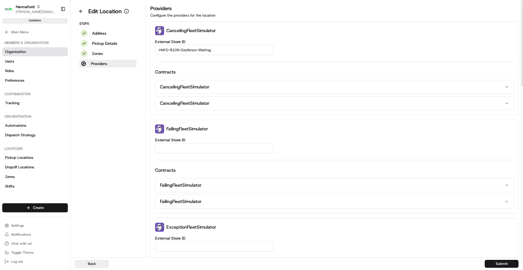
drag, startPoint x: 226, startPoint y: 50, endPoint x: 6, endPoint y: 53, distance: 220.5
click at [6, 53] on div "Hannaford [EMAIL_ADDRESS][DOMAIN_NAME] Toggle Sidebar sandbox Orders Deliveries…" at bounding box center [261, 135] width 523 height 270
click at [500, 264] on button "Submit" at bounding box center [502, 264] width 34 height 8
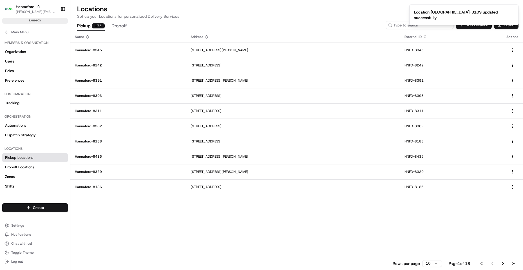
click at [432, 25] on input at bounding box center [420, 25] width 68 height 8
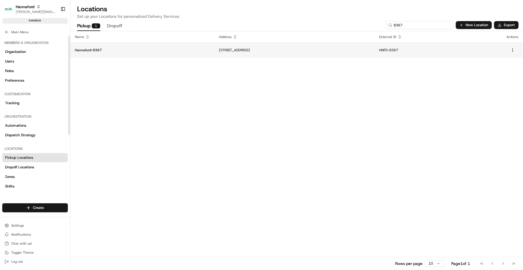
type input "8367"
click at [86, 53] on td "Hannaford-8367" at bounding box center [142, 50] width 144 height 15
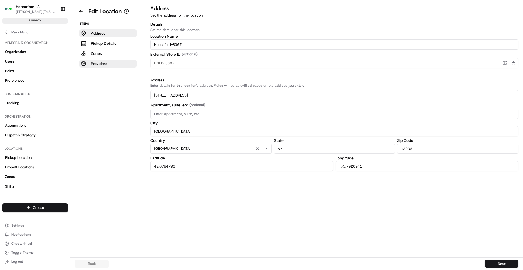
click at [101, 65] on p "Providers" at bounding box center [99, 64] width 16 height 6
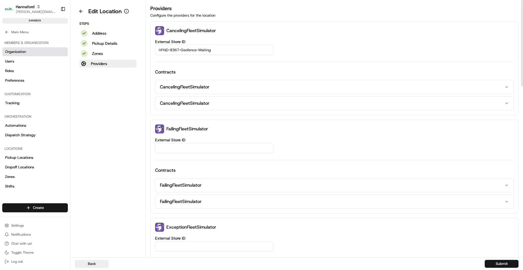
drag, startPoint x: 226, startPoint y: 50, endPoint x: 37, endPoint y: 55, distance: 189.0
click at [5, 46] on div "Hannaford [EMAIL_ADDRESS][DOMAIN_NAME] Toggle Sidebar sandbox Orders Deliveries…" at bounding box center [261, 135] width 523 height 270
click at [487, 264] on button "Submit" at bounding box center [502, 264] width 34 height 8
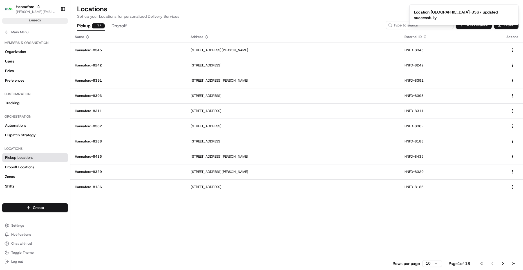
click at [423, 26] on input at bounding box center [420, 25] width 68 height 8
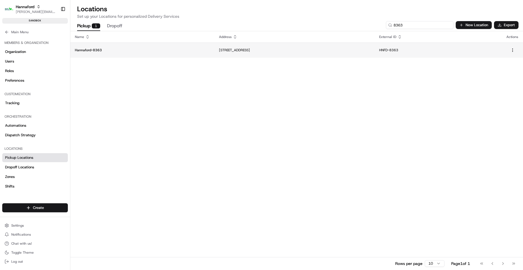
type input "8363"
click at [83, 55] on td "Hannaford-8363" at bounding box center [142, 50] width 144 height 15
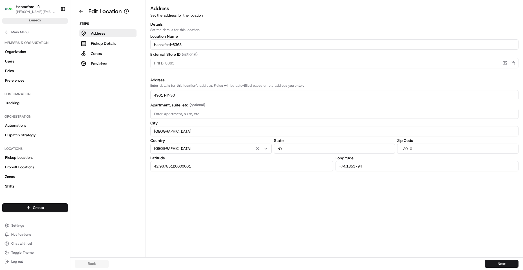
drag, startPoint x: 99, startPoint y: 45, endPoint x: 99, endPoint y: 48, distance: 2.8
click at [99, 45] on p "Pickup Details" at bounding box center [103, 44] width 25 height 6
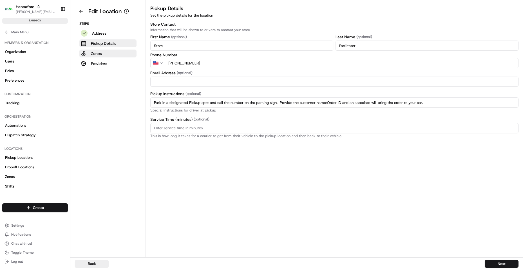
click at [93, 56] on button "Zones" at bounding box center [107, 54] width 57 height 8
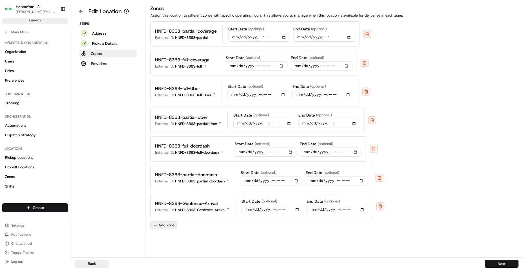
click at [164, 224] on button "Add Zone" at bounding box center [163, 225] width 27 height 8
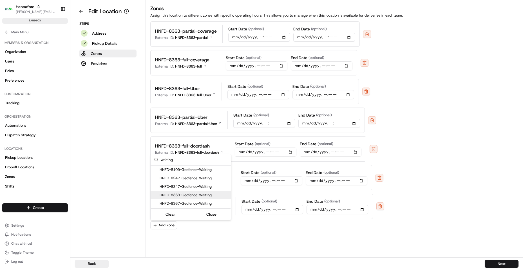
type input "waiting"
click at [199, 193] on span "HNFD-8363-Geofence-Waiting" at bounding box center [194, 195] width 69 height 5
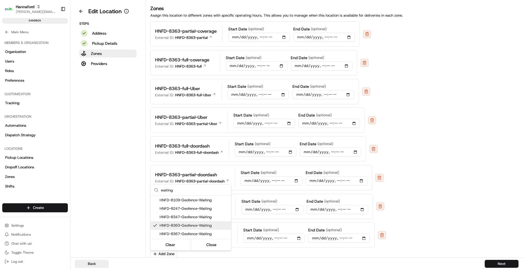
click at [104, 63] on html "Hannaford [EMAIL_ADDRESS][DOMAIN_NAME] Toggle Sidebar sandbox Orders Deliveries…" at bounding box center [261, 135] width 523 height 270
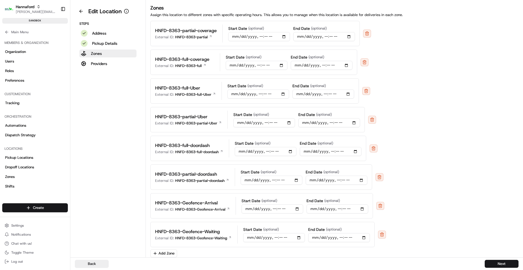
click at [104, 63] on p "Providers" at bounding box center [99, 64] width 16 height 6
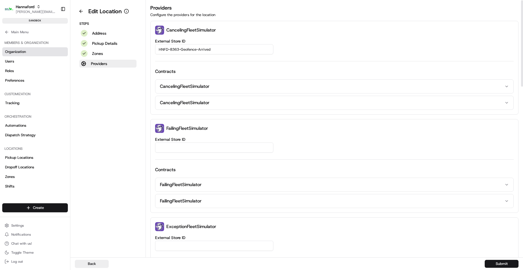
click at [50, 48] on div "Hannaford [EMAIL_ADDRESS][DOMAIN_NAME] Toggle Sidebar sandbox Orders Deliveries…" at bounding box center [261, 135] width 523 height 270
click at [508, 264] on button "Submit" at bounding box center [502, 264] width 34 height 8
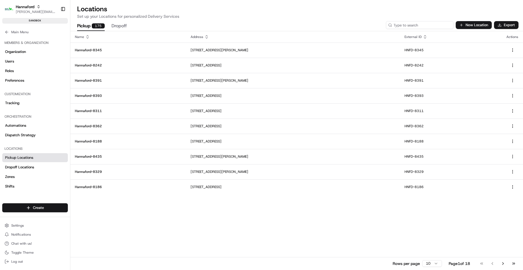
click at [433, 23] on input at bounding box center [420, 25] width 68 height 8
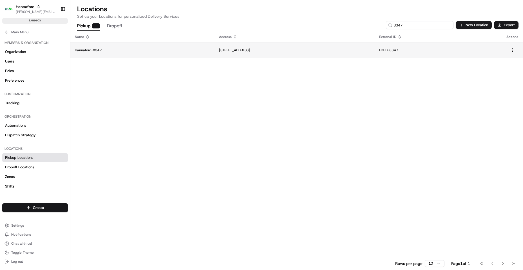
type input "8347"
click at [106, 56] on td "Hannaford-8347" at bounding box center [142, 50] width 144 height 15
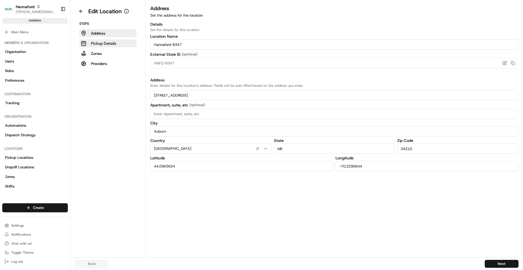
click at [104, 43] on p "Pickup Details" at bounding box center [103, 44] width 25 height 6
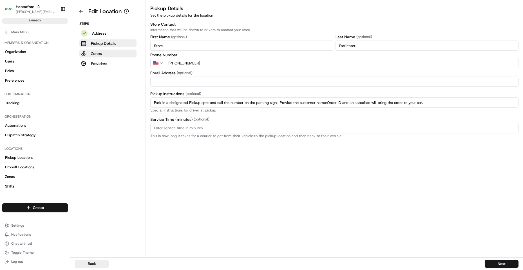
click at [96, 56] on p "Zones" at bounding box center [96, 54] width 11 height 6
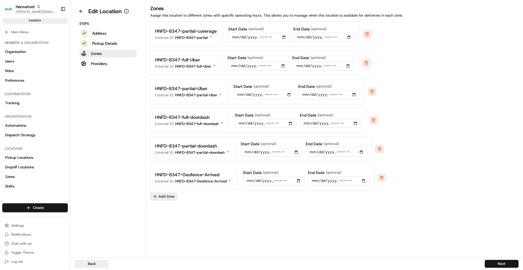
click at [164, 195] on button "Add Zone" at bounding box center [163, 197] width 27 height 8
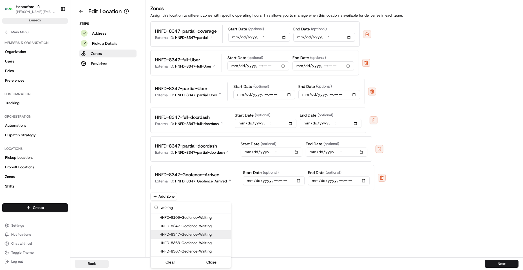
type input "waiting"
click at [207, 233] on span "HNFD-8347-Geofence-Waiting" at bounding box center [194, 234] width 69 height 5
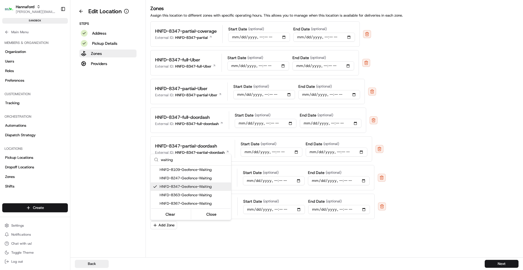
click at [324, 244] on html "Hannaford [EMAIL_ADDRESS][DOMAIN_NAME] Toggle Sidebar sandbox Orders Deliveries…" at bounding box center [261, 135] width 523 height 270
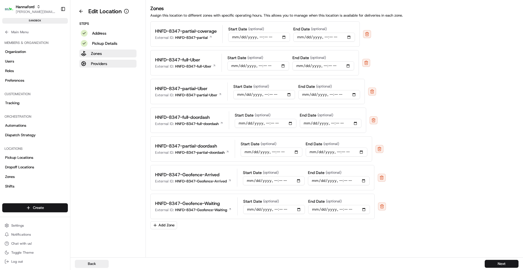
click at [105, 66] on p "Providers" at bounding box center [99, 64] width 16 height 6
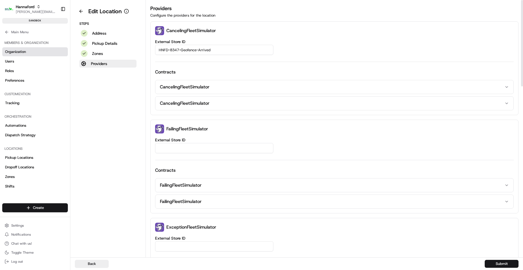
drag, startPoint x: 209, startPoint y: 48, endPoint x: 33, endPoint y: 50, distance: 176.8
click at [49, 50] on div "Hannaford [EMAIL_ADDRESS][DOMAIN_NAME] Toggle Sidebar sandbox Orders Deliveries…" at bounding box center [261, 135] width 523 height 270
click at [504, 263] on button "Submit" at bounding box center [502, 264] width 34 height 8
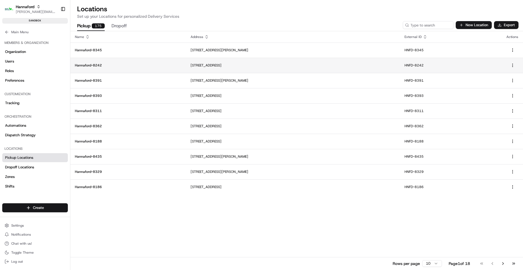
click at [91, 63] on p "Hannaford-8242" at bounding box center [128, 65] width 107 height 5
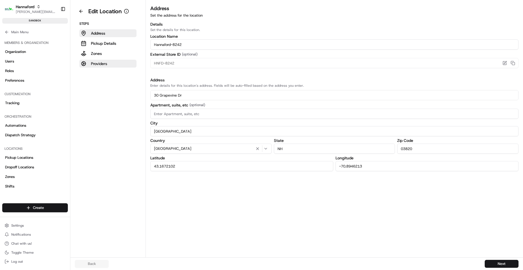
click at [99, 64] on p "Providers" at bounding box center [99, 64] width 16 height 6
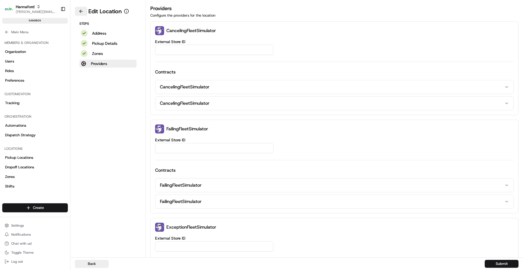
click at [83, 8] on button at bounding box center [81, 11] width 12 height 9
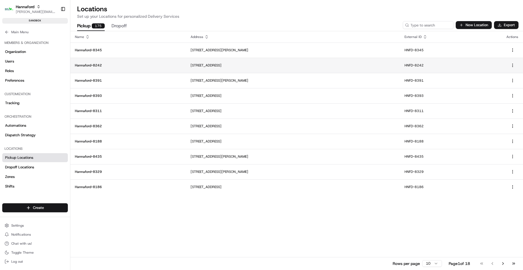
click at [97, 64] on p "Hannaford-8242" at bounding box center [128, 65] width 107 height 5
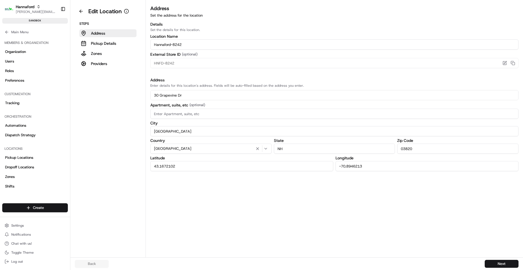
click at [113, 68] on aside "Edit Location Steps Address Pickup Details Zones Providers" at bounding box center [107, 128] width 75 height 257
click at [122, 63] on button "Providers" at bounding box center [107, 64] width 57 height 8
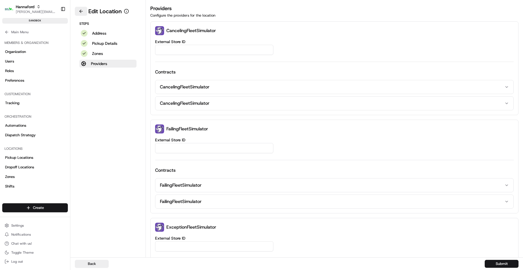
click at [83, 12] on button at bounding box center [81, 11] width 12 height 9
